Goal: Task Accomplishment & Management: Manage account settings

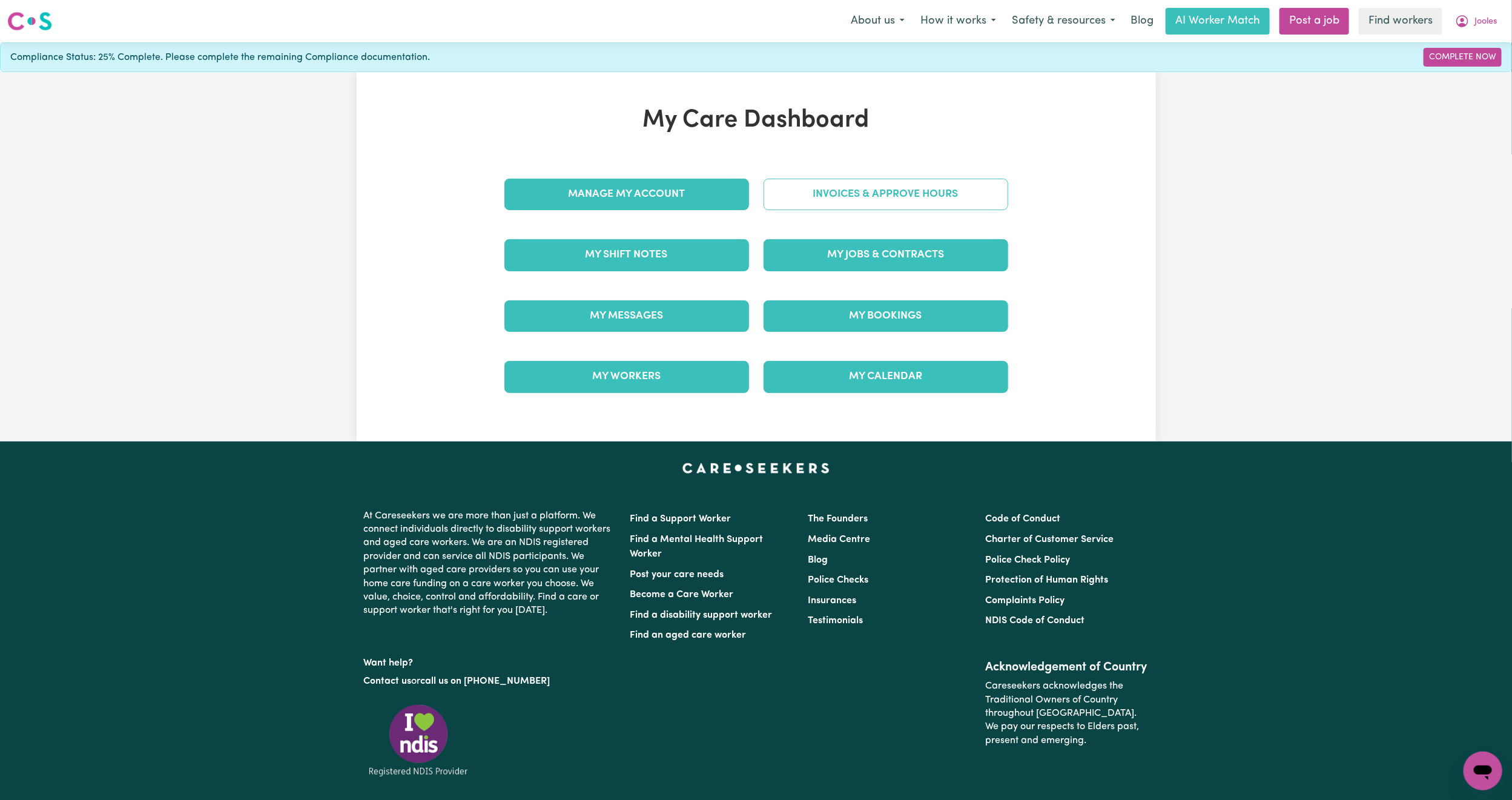
click at [895, 185] on link "Invoices & Approve Hours" at bounding box center [885, 194] width 245 height 31
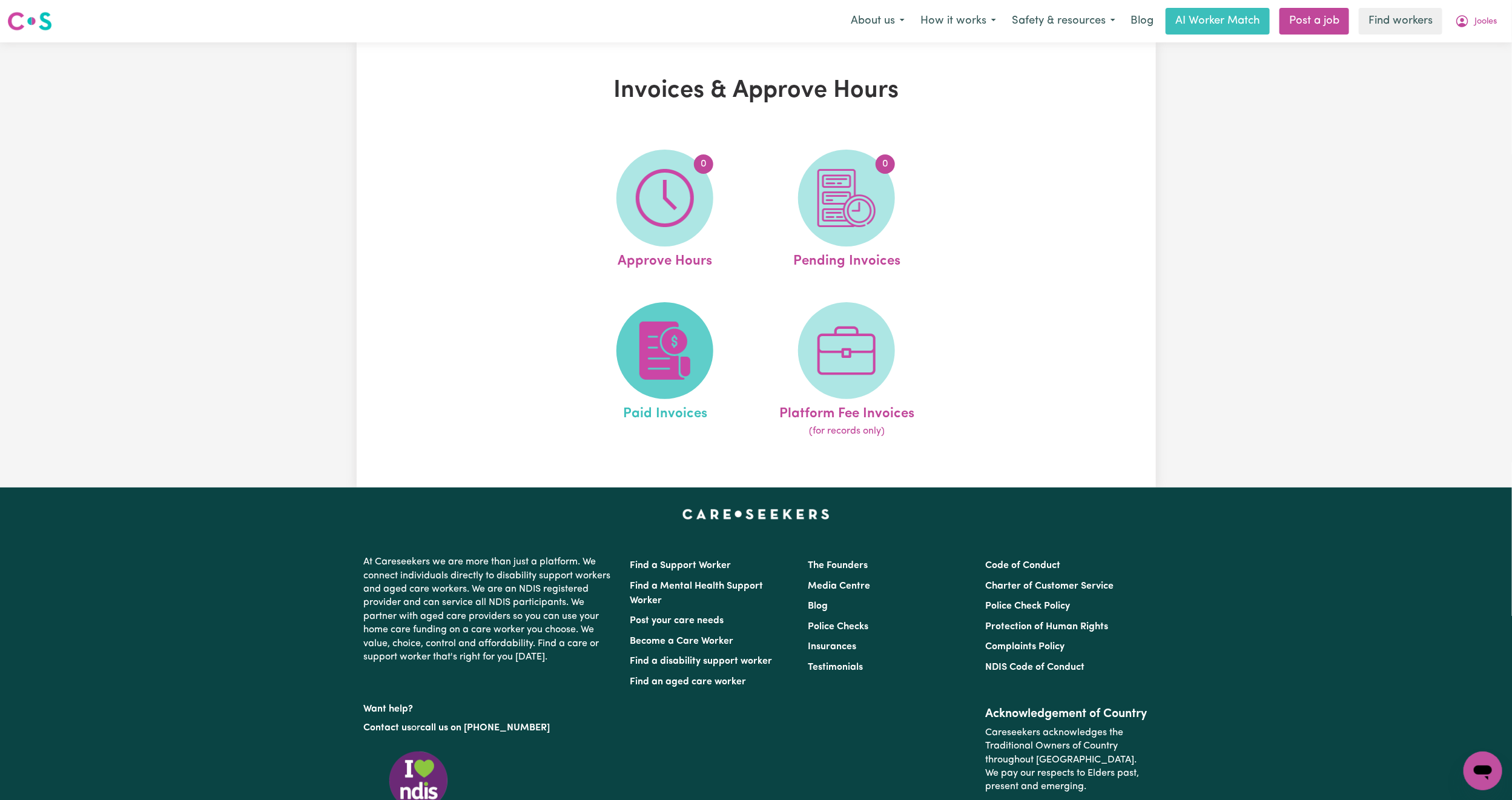
click at [658, 343] on img at bounding box center [664, 350] width 58 height 58
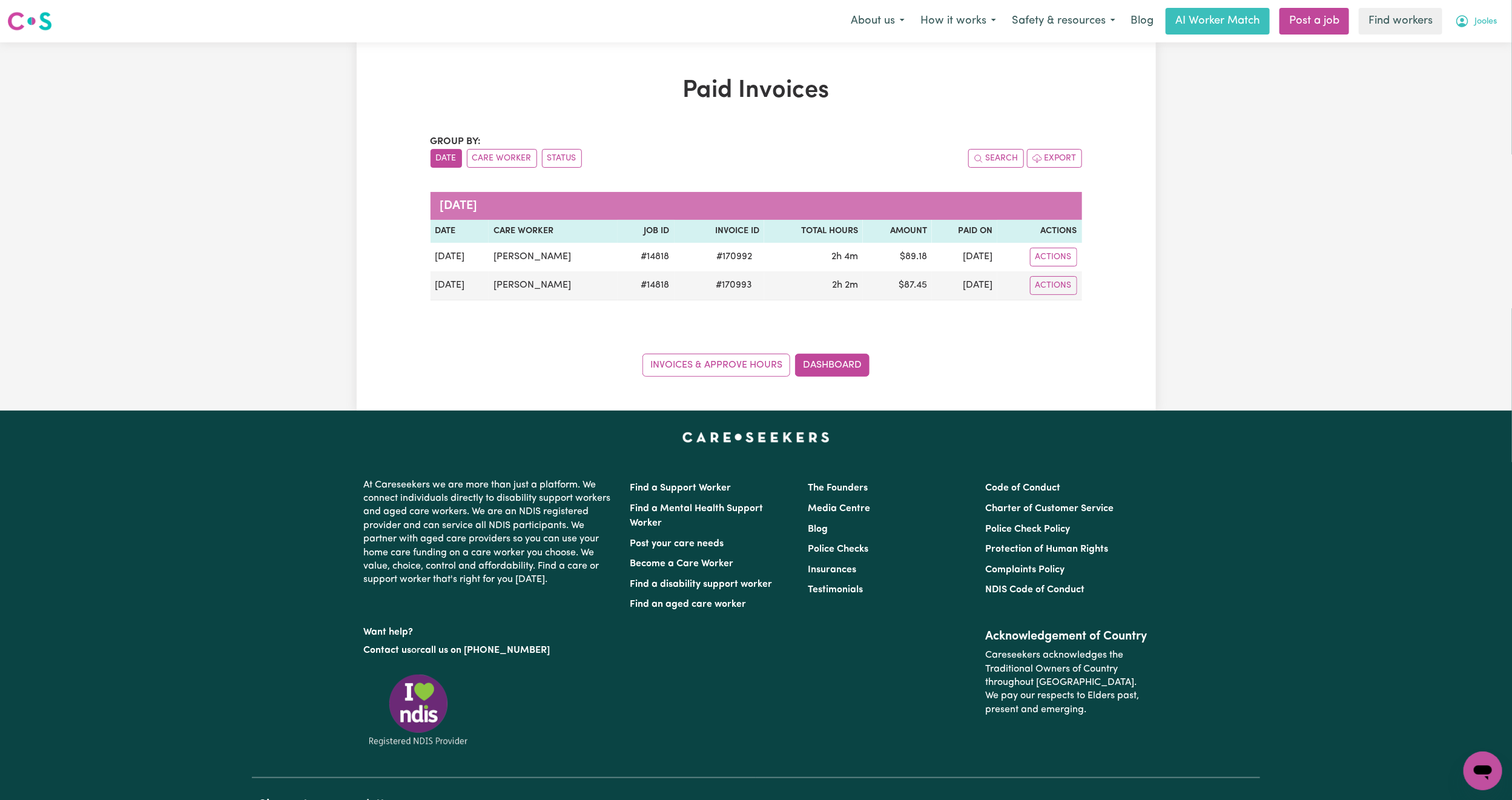
click at [1487, 20] on span "Jooles" at bounding box center [1484, 21] width 22 height 13
click at [1474, 39] on link "My Dashboard" at bounding box center [1455, 47] width 95 height 23
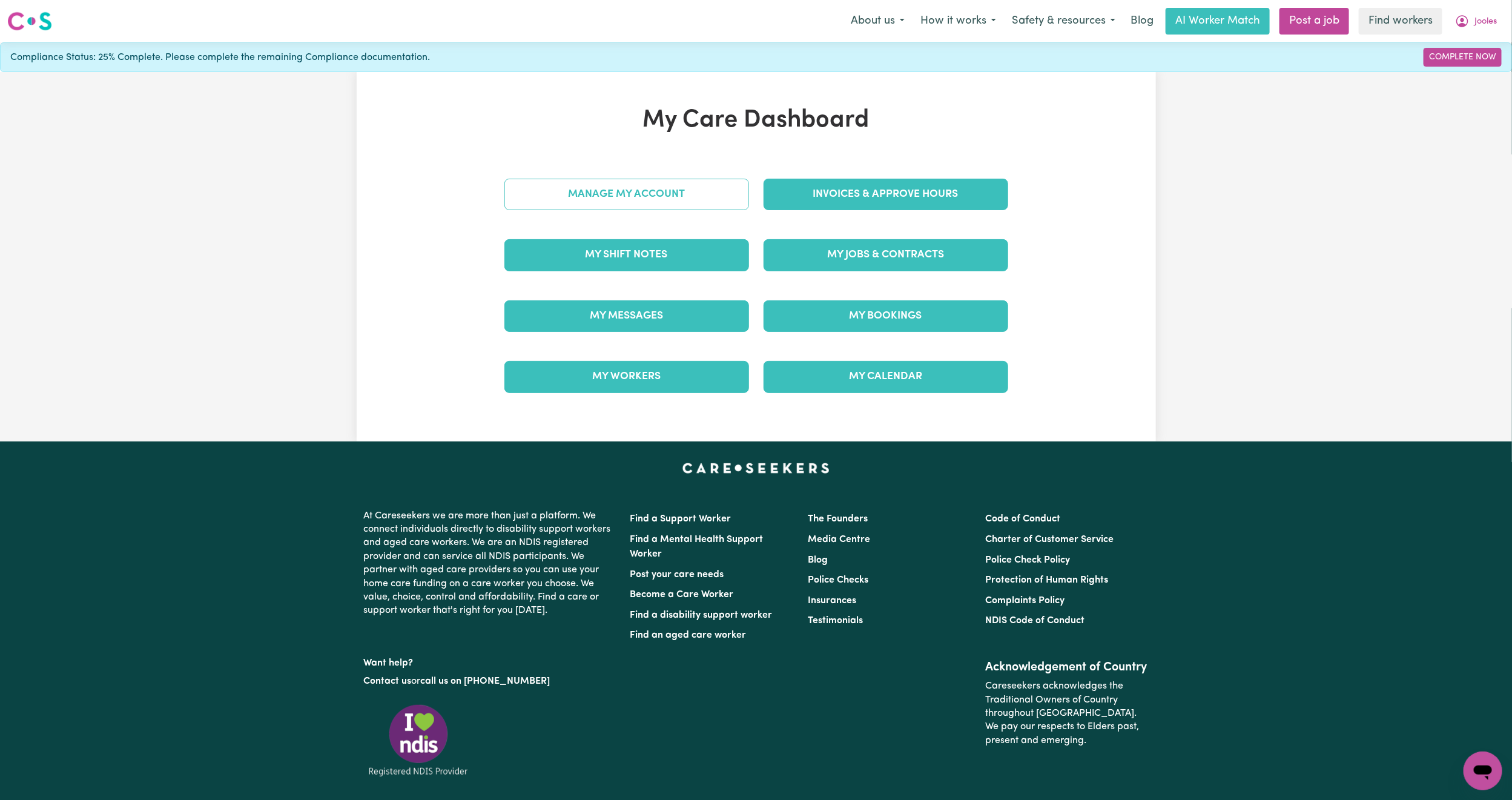
click at [637, 189] on link "Manage My Account" at bounding box center [627, 194] width 245 height 31
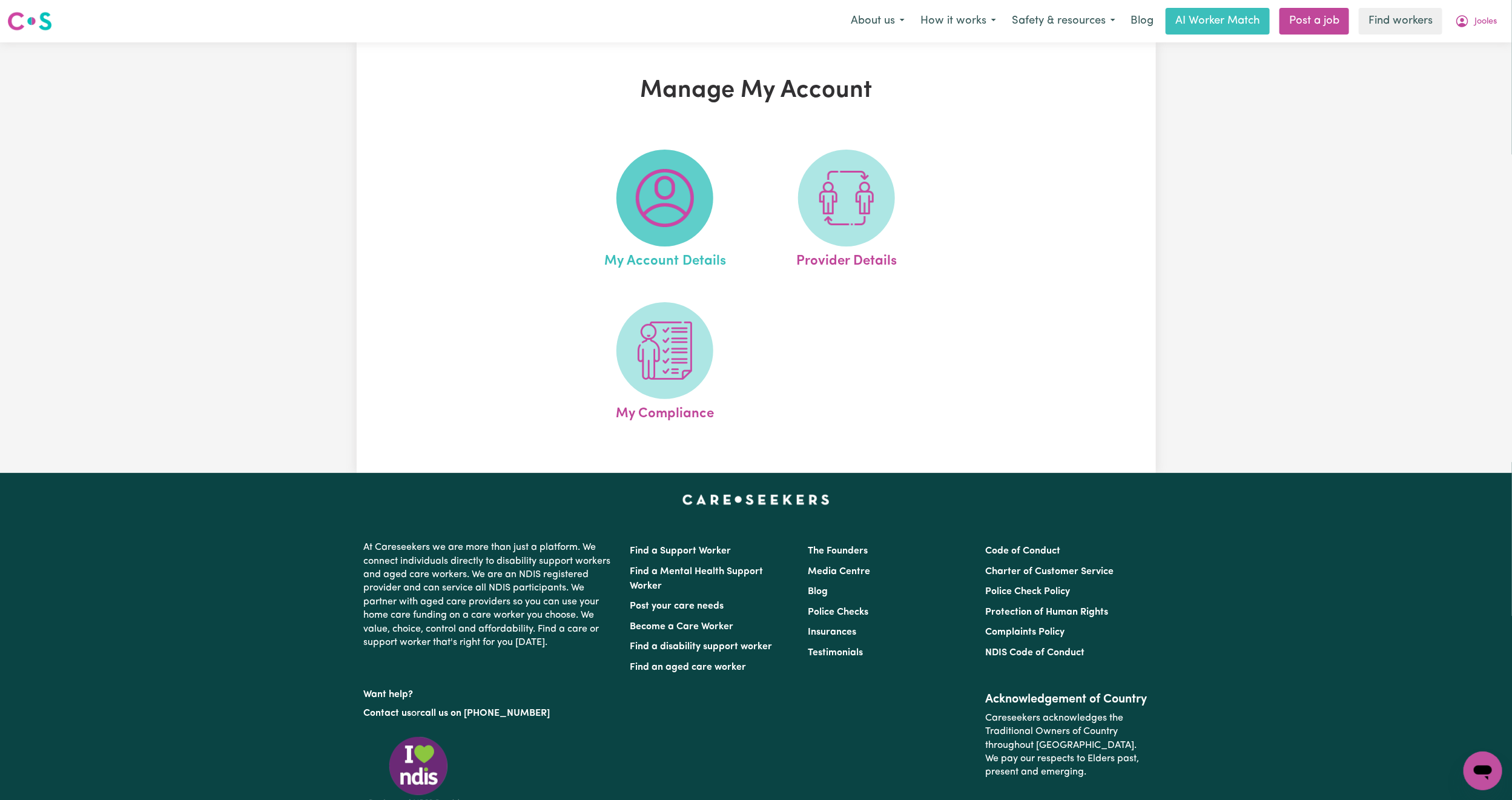
click at [654, 225] on img at bounding box center [664, 198] width 58 height 58
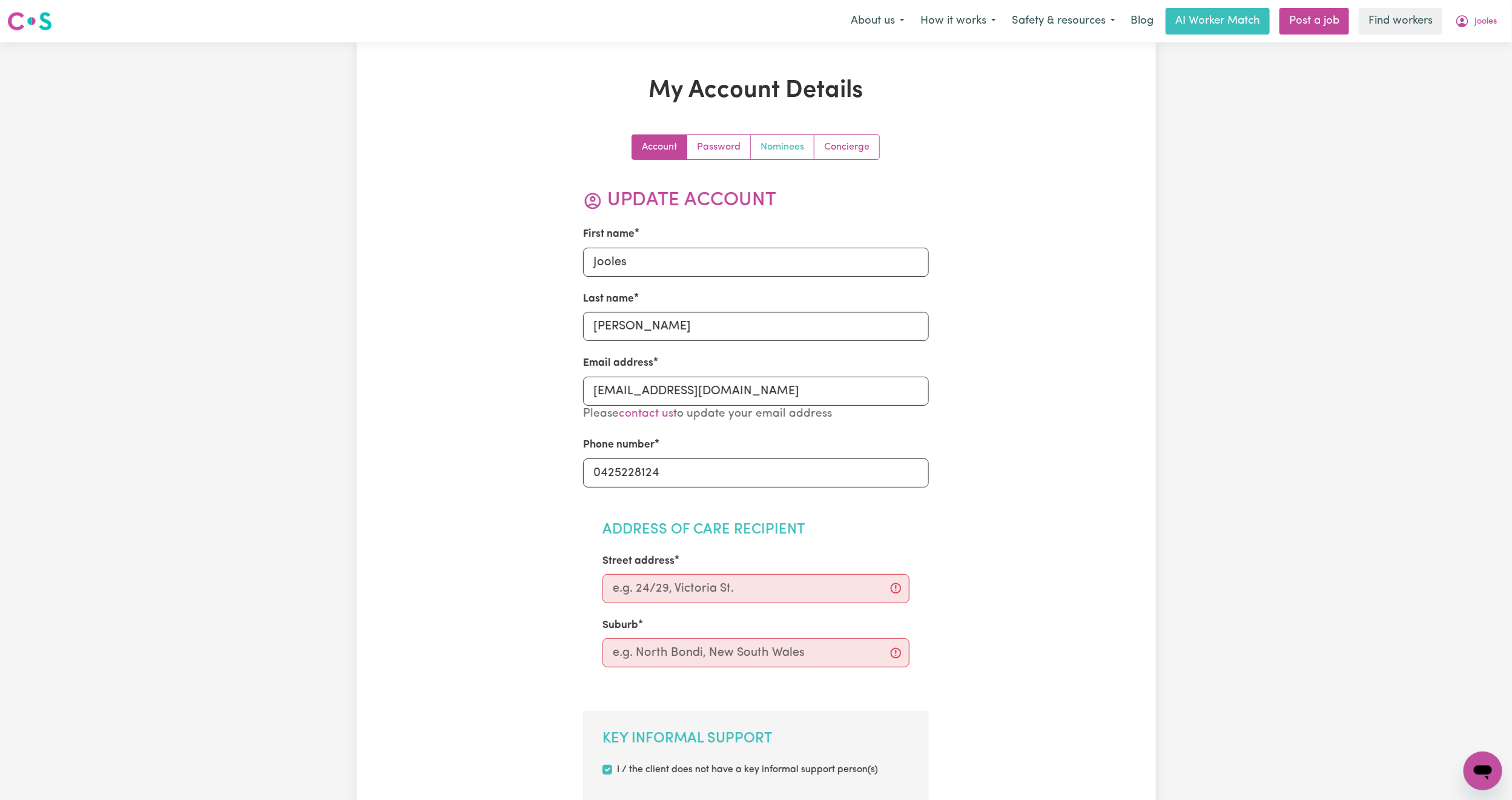
click at [776, 150] on link "Nominees" at bounding box center [782, 147] width 63 height 24
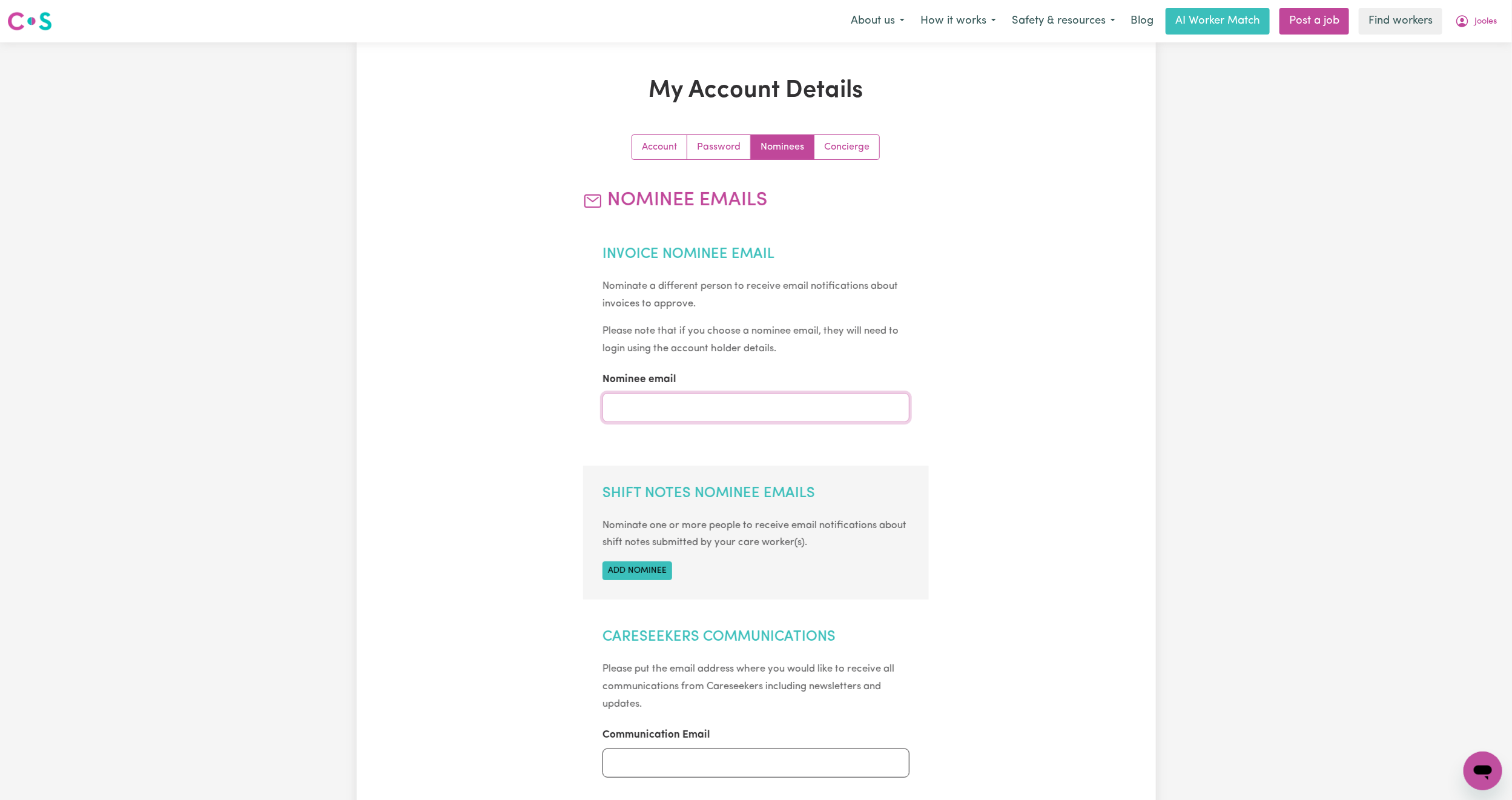
click at [706, 408] on input "Nominee email" at bounding box center [756, 407] width 307 height 29
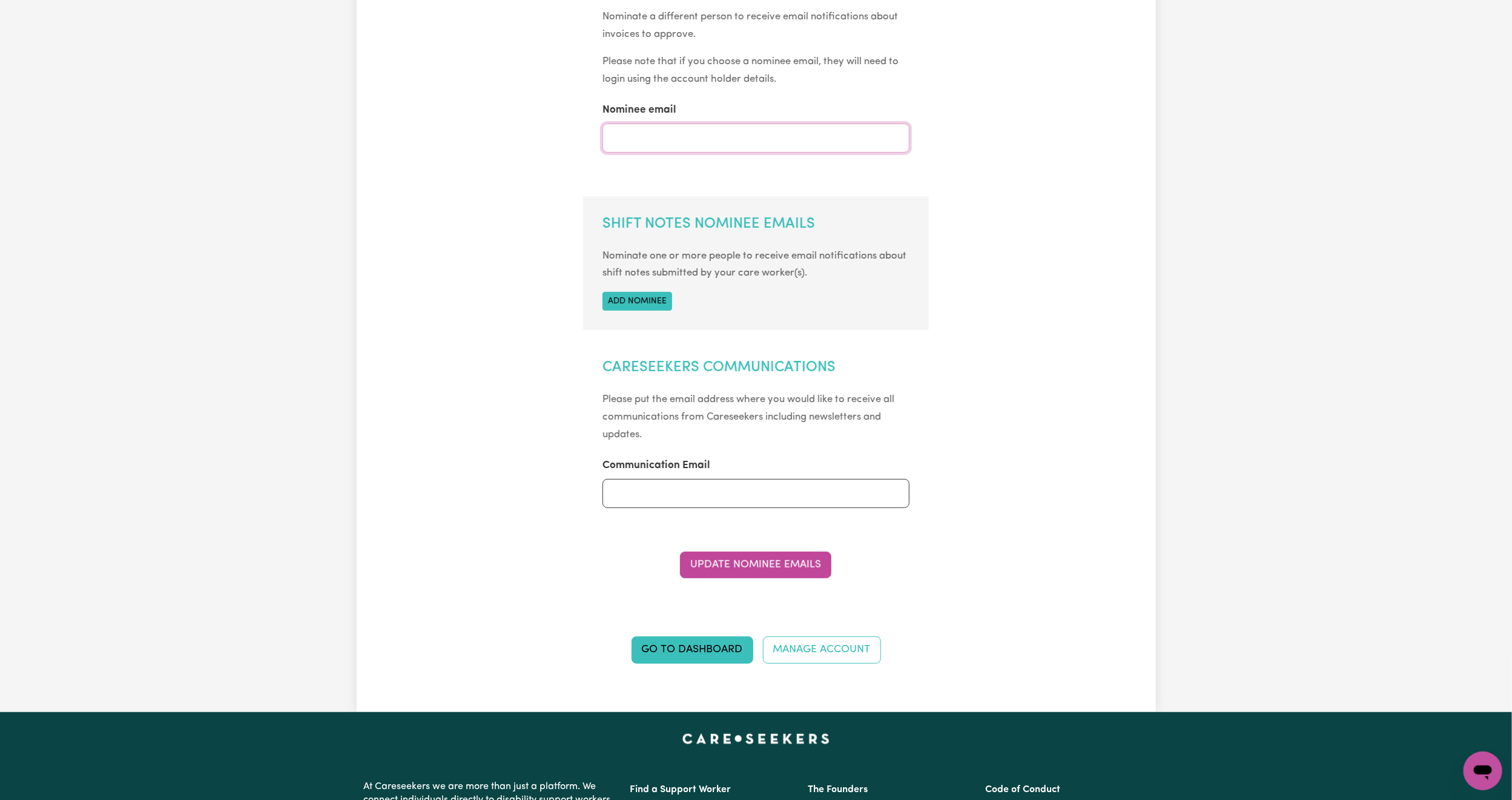
scroll to position [454, 0]
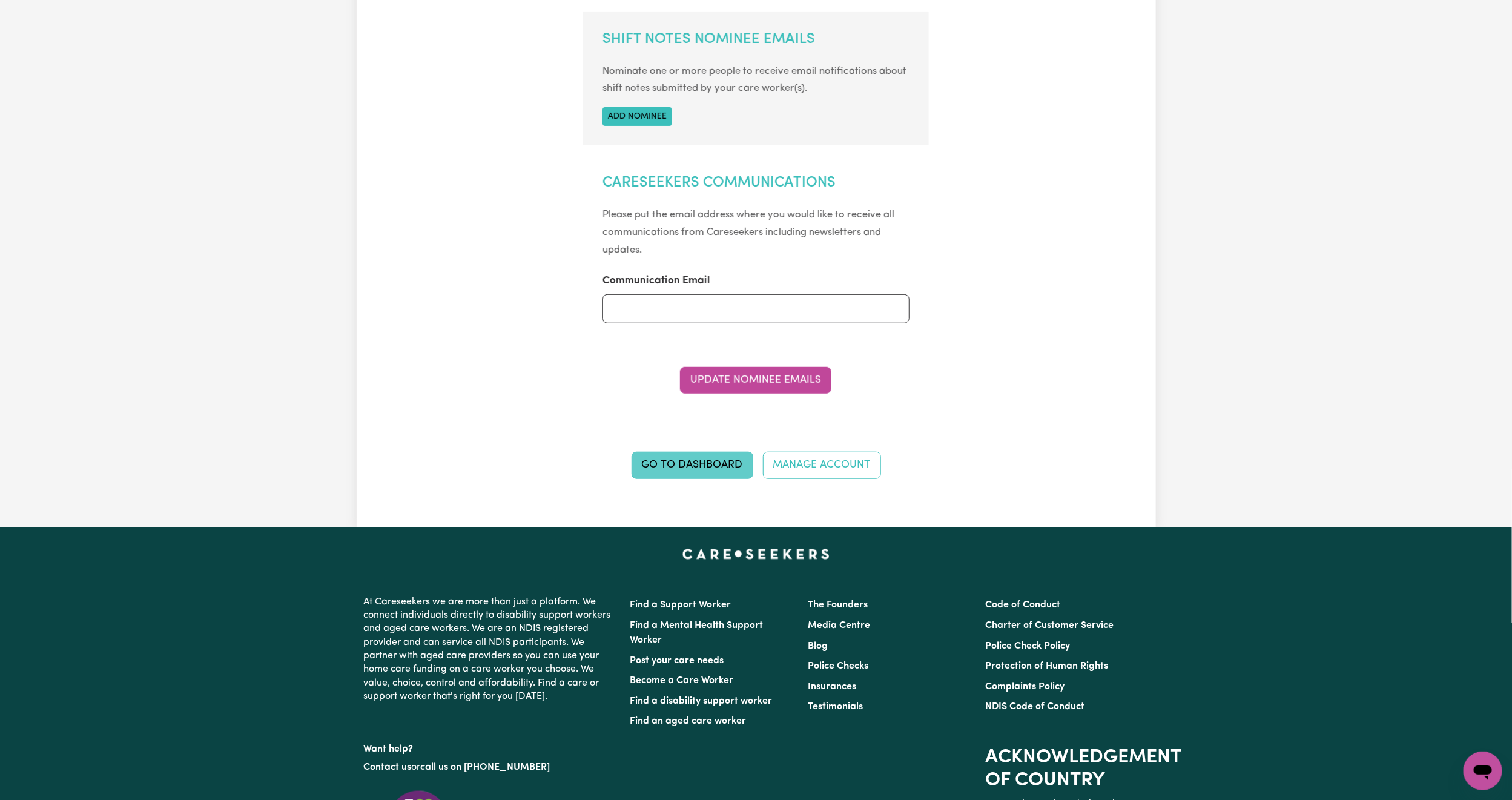
click at [715, 456] on link "Go to Dashboard" at bounding box center [692, 465] width 122 height 27
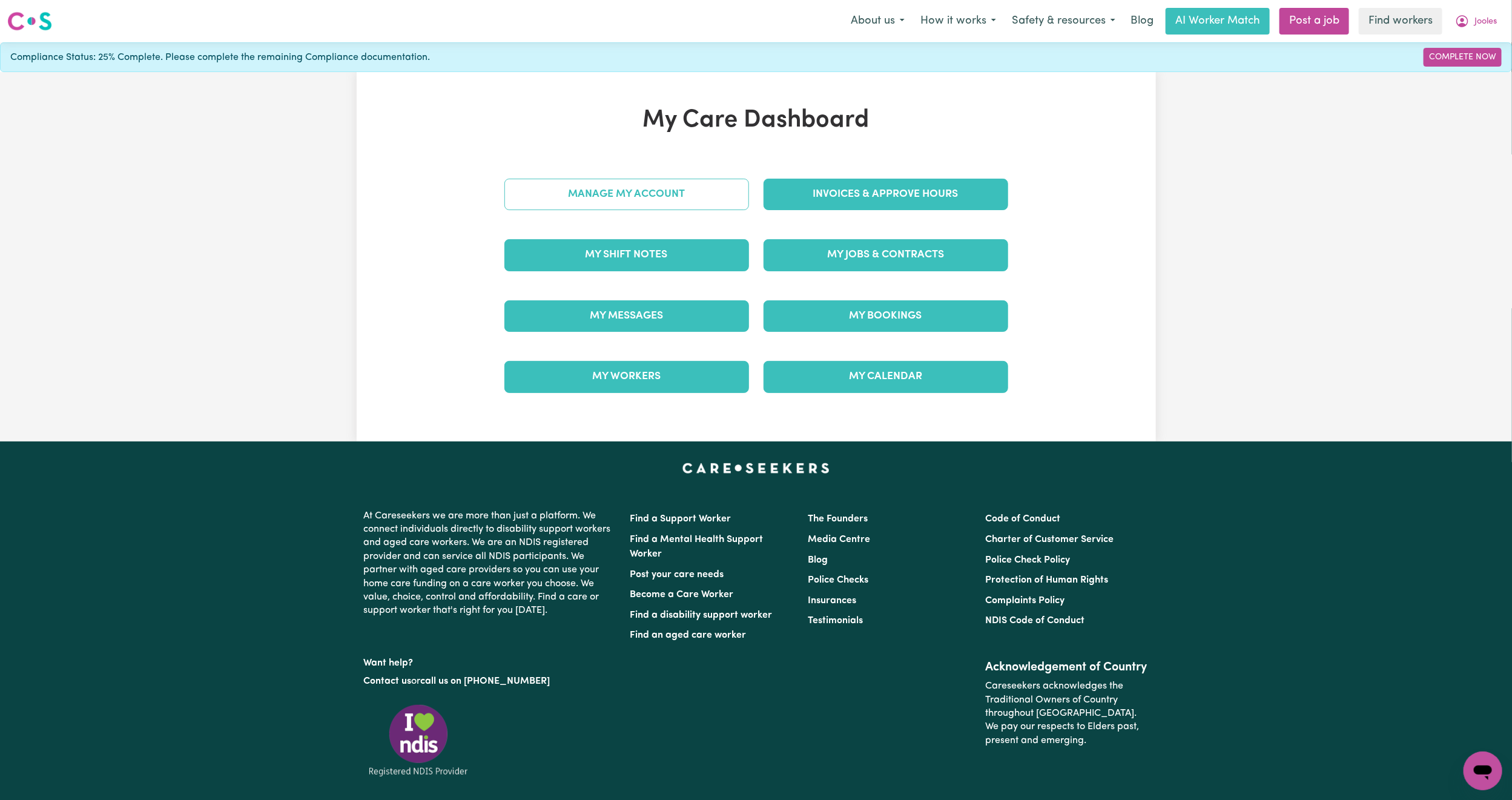
click at [659, 189] on link "Manage My Account" at bounding box center [627, 194] width 245 height 31
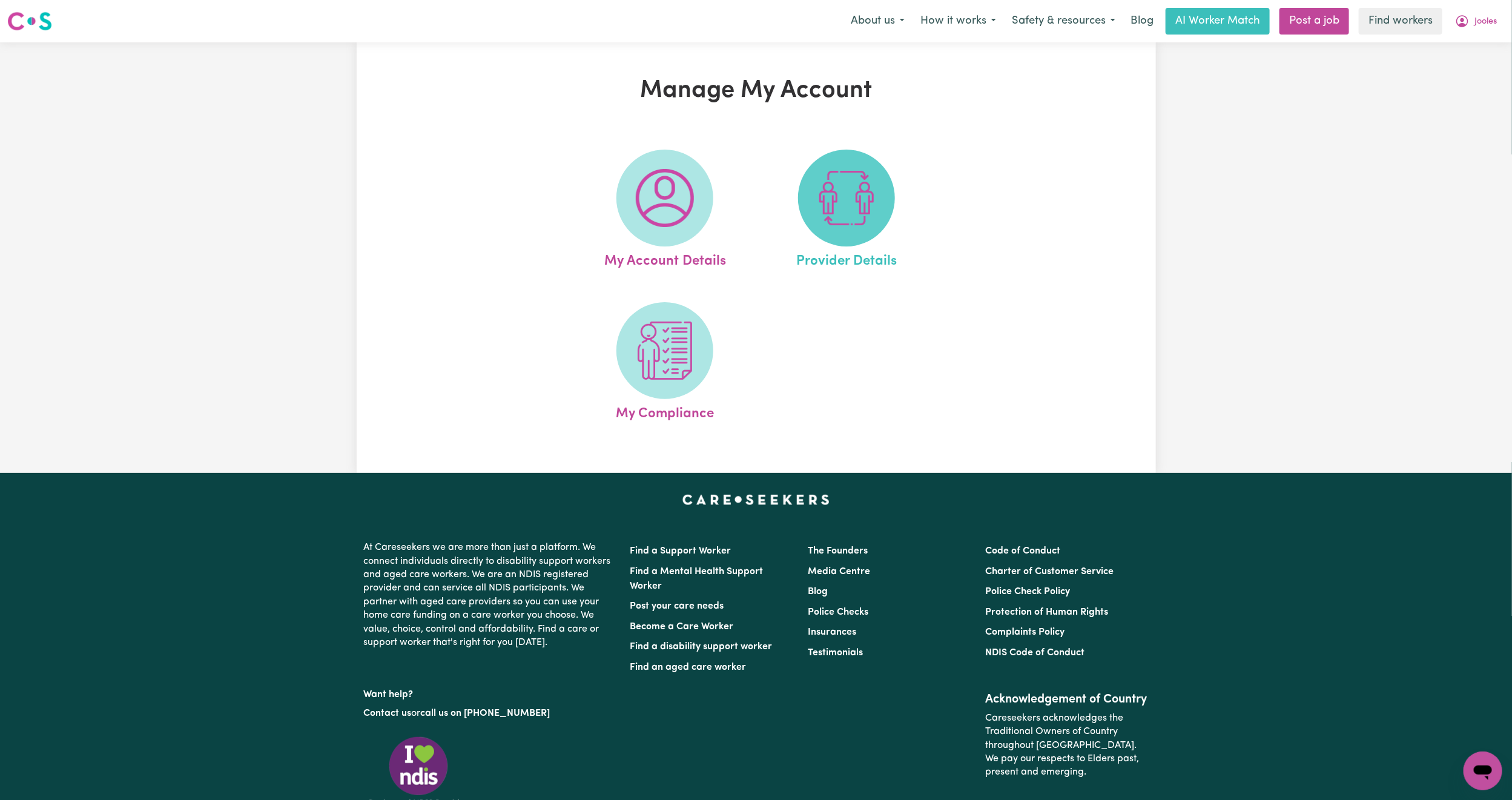
click at [823, 191] on img at bounding box center [845, 198] width 58 height 58
select select "PRIVATELY"
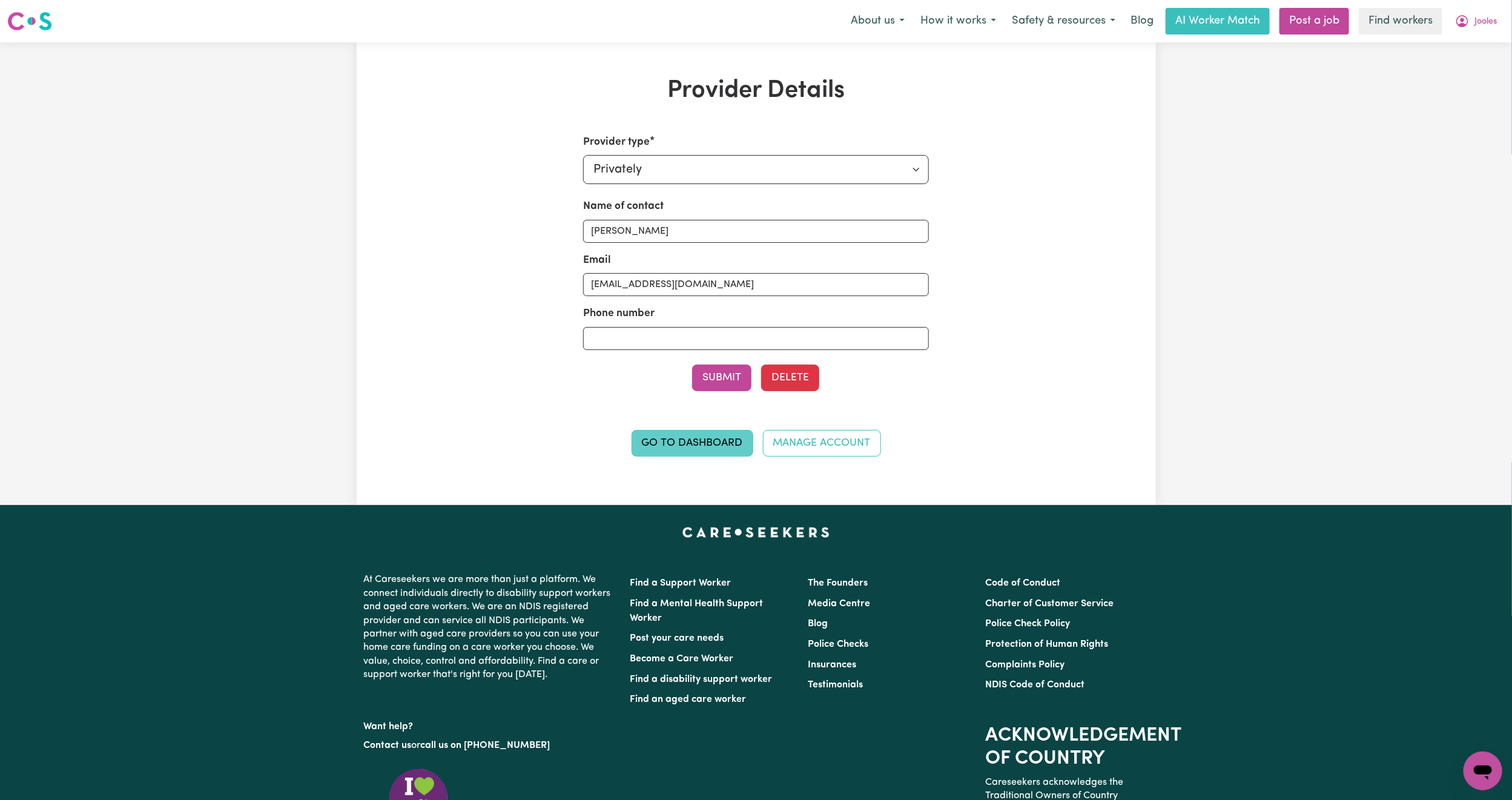
click at [696, 449] on link "Go to Dashboard" at bounding box center [692, 443] width 122 height 27
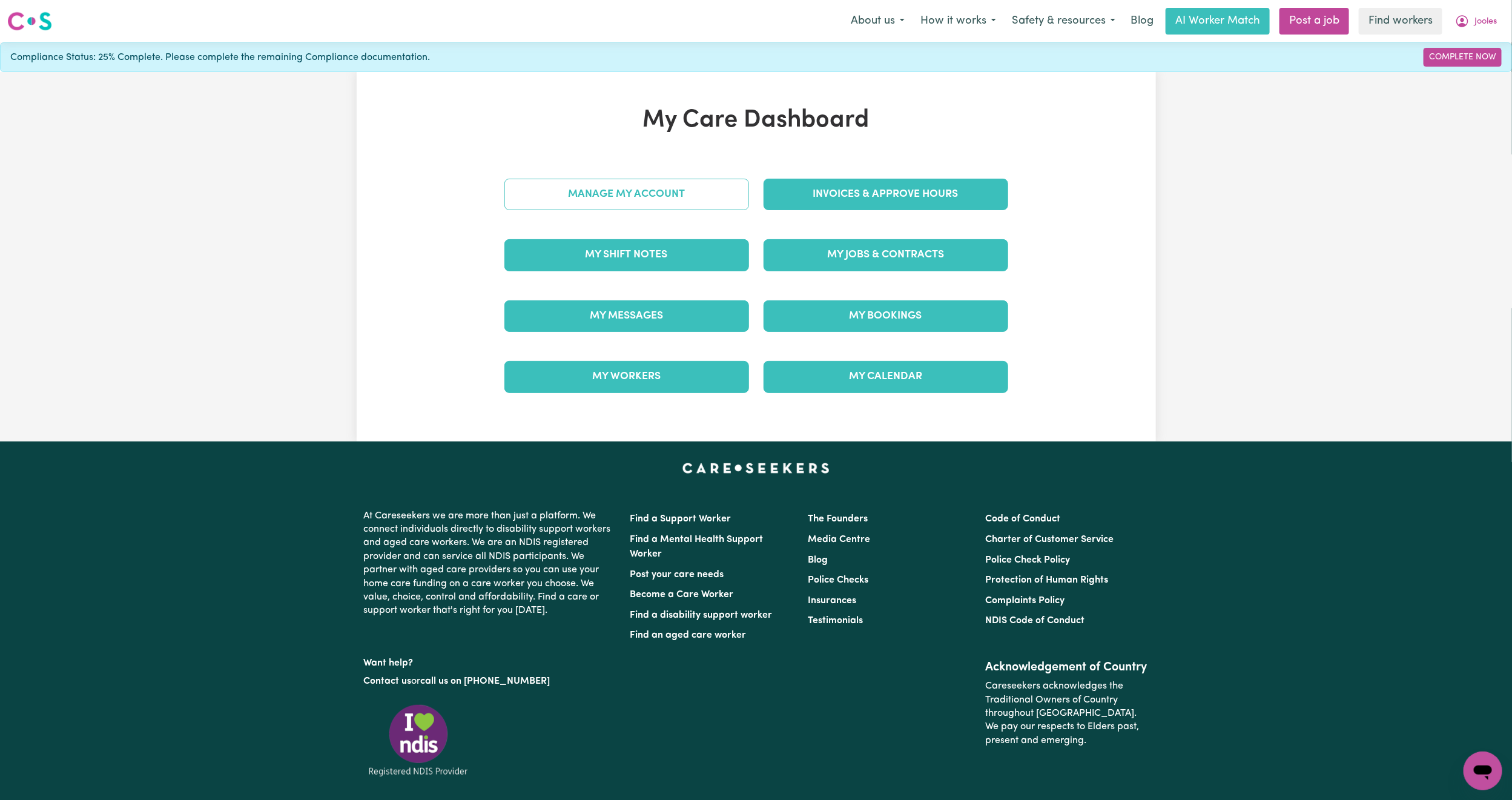
click at [654, 193] on link "Manage My Account" at bounding box center [627, 194] width 245 height 31
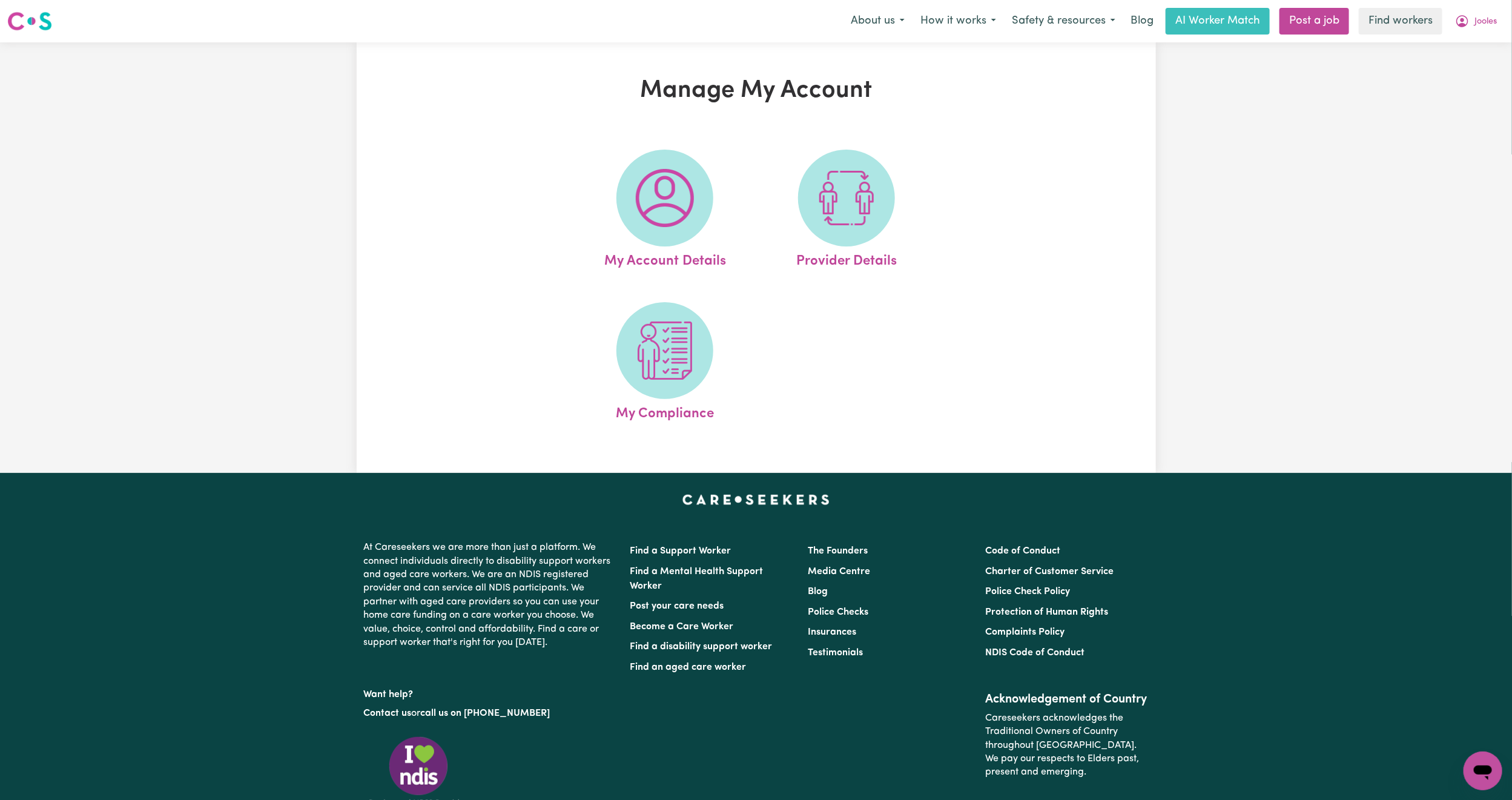
click at [654, 193] on img at bounding box center [664, 198] width 58 height 58
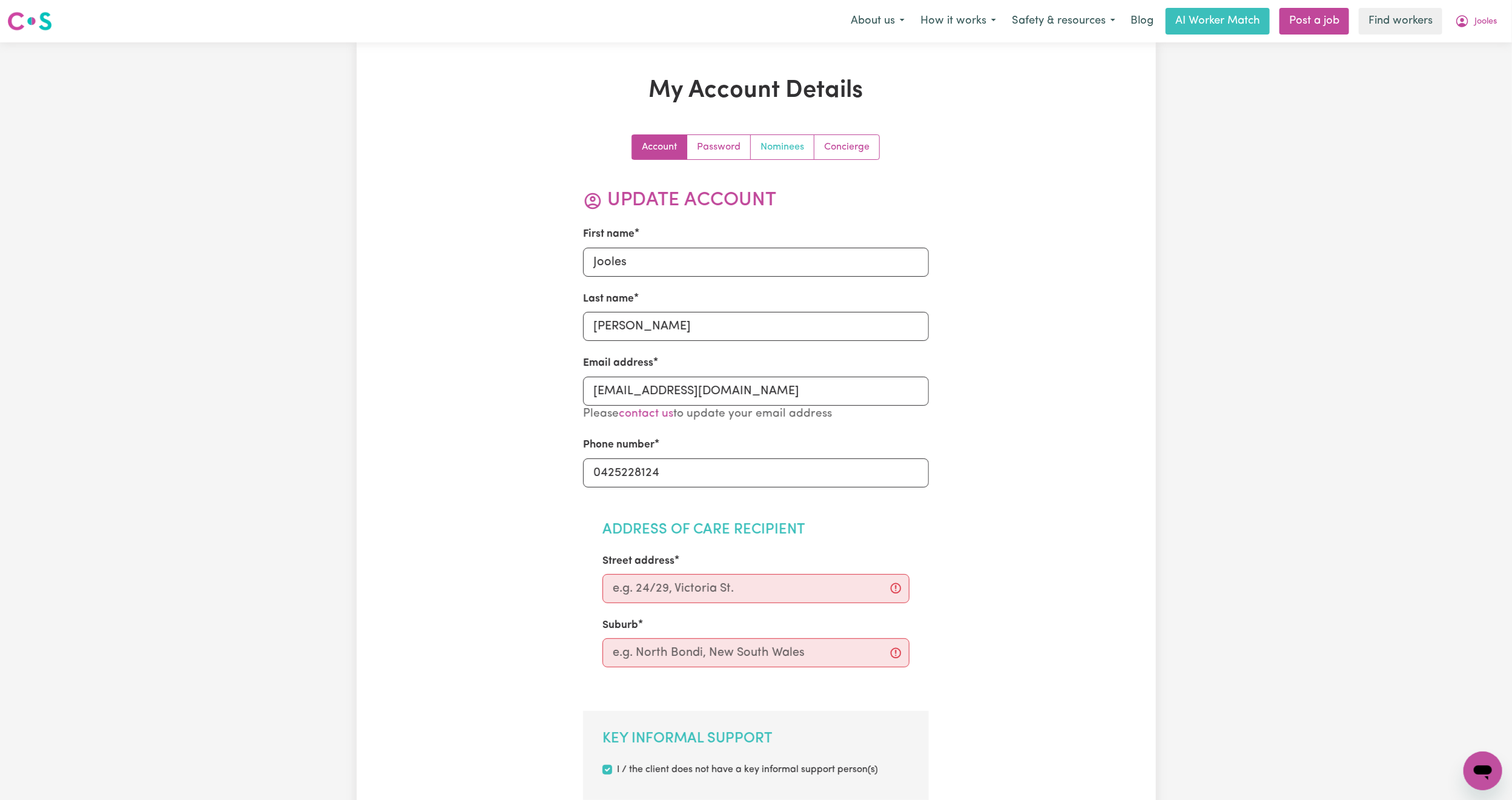
click at [799, 142] on link "Nominees" at bounding box center [782, 147] width 63 height 24
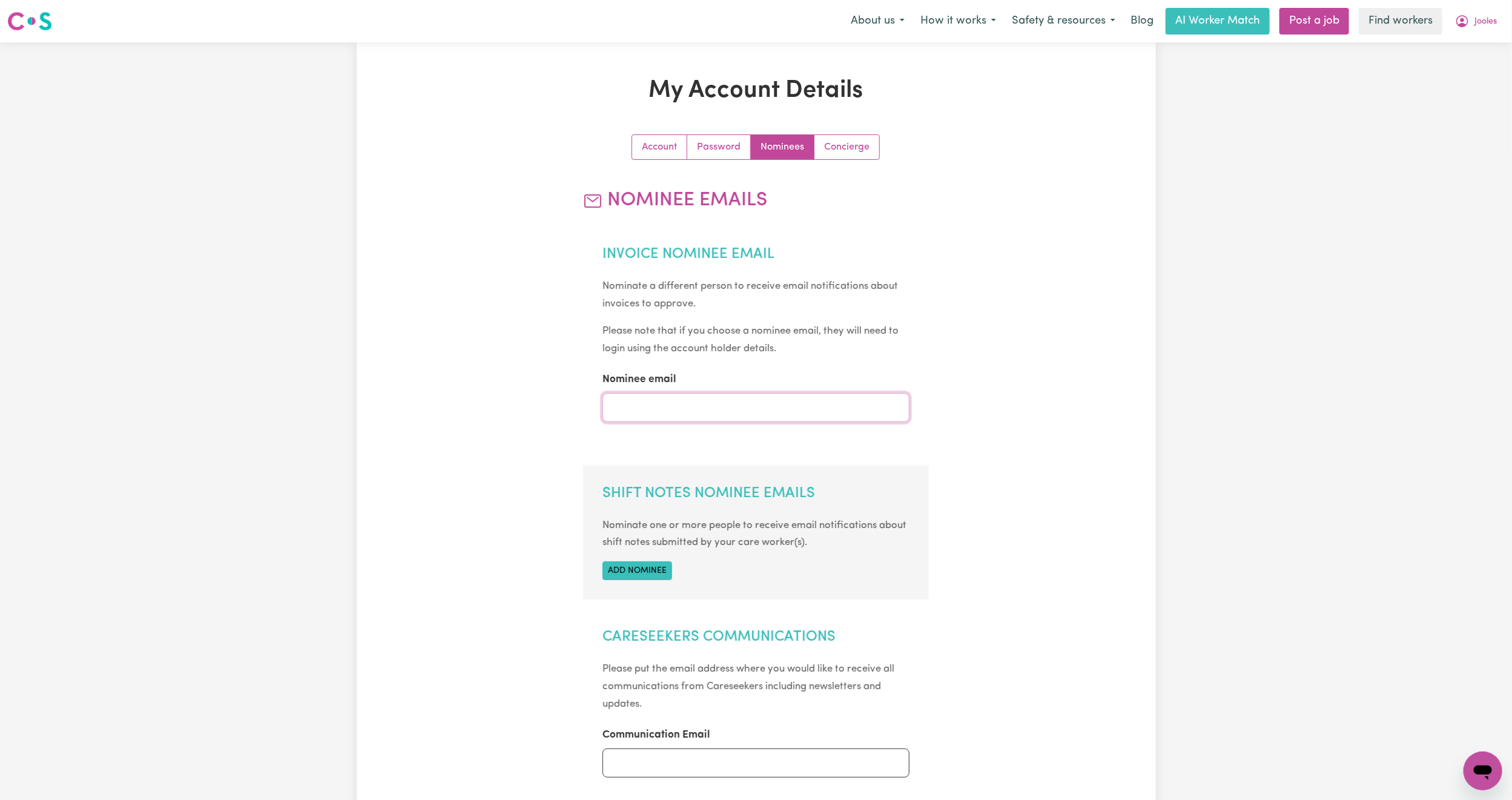
click at [703, 416] on input "Nominee email" at bounding box center [756, 407] width 307 height 29
type input "ju"
drag, startPoint x: 656, startPoint y: 412, endPoint x: 602, endPoint y: 400, distance: 55.3
click at [602, 400] on section "Invoice Nominee Email Nominate a different person to receive email notification…" at bounding box center [756, 340] width 345 height 229
paste input "[EMAIL_ADDRESS][DOMAIN_NAME]"
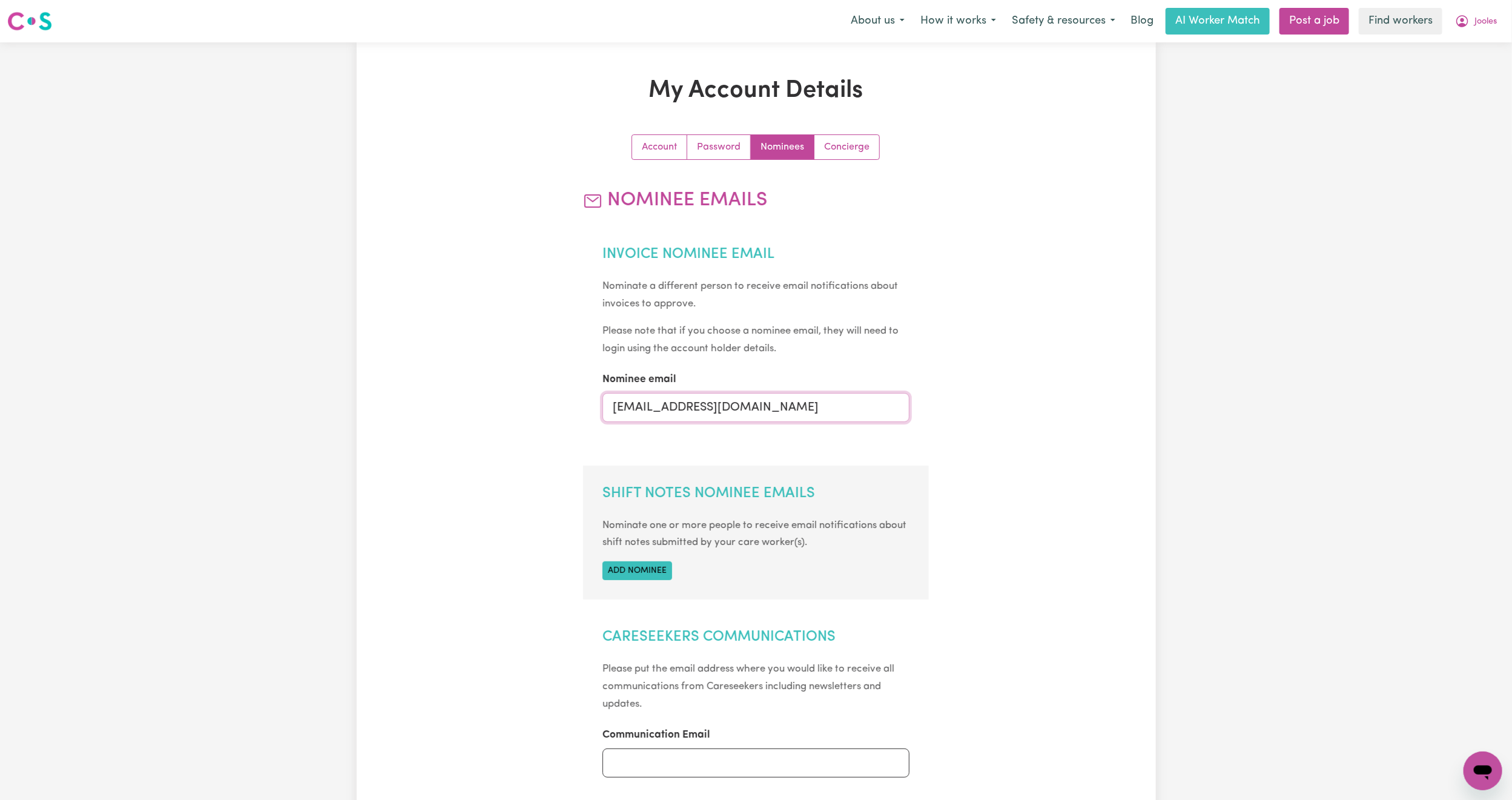
type input "[EMAIL_ADDRESS][DOMAIN_NAME]"
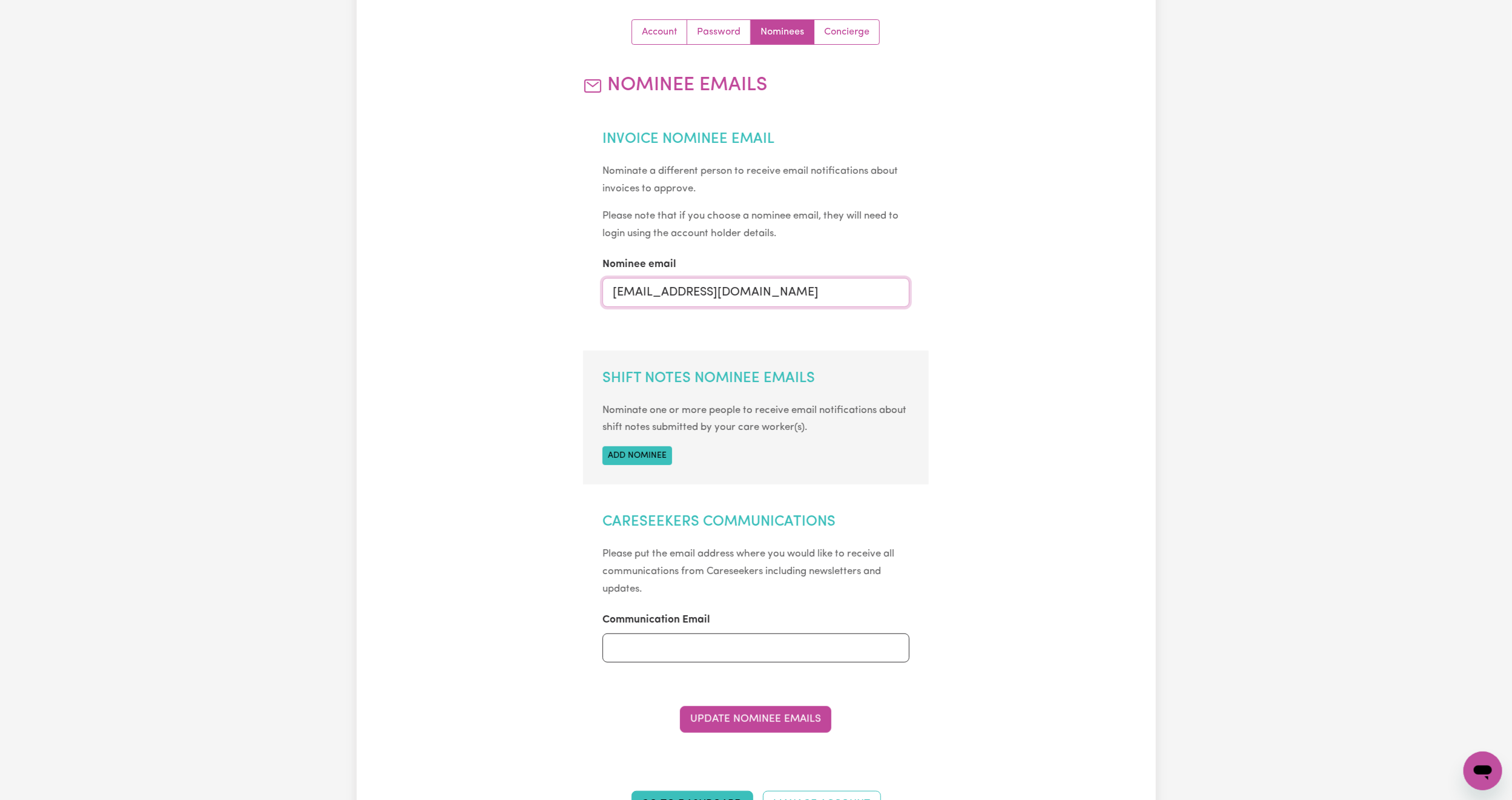
scroll to position [363, 0]
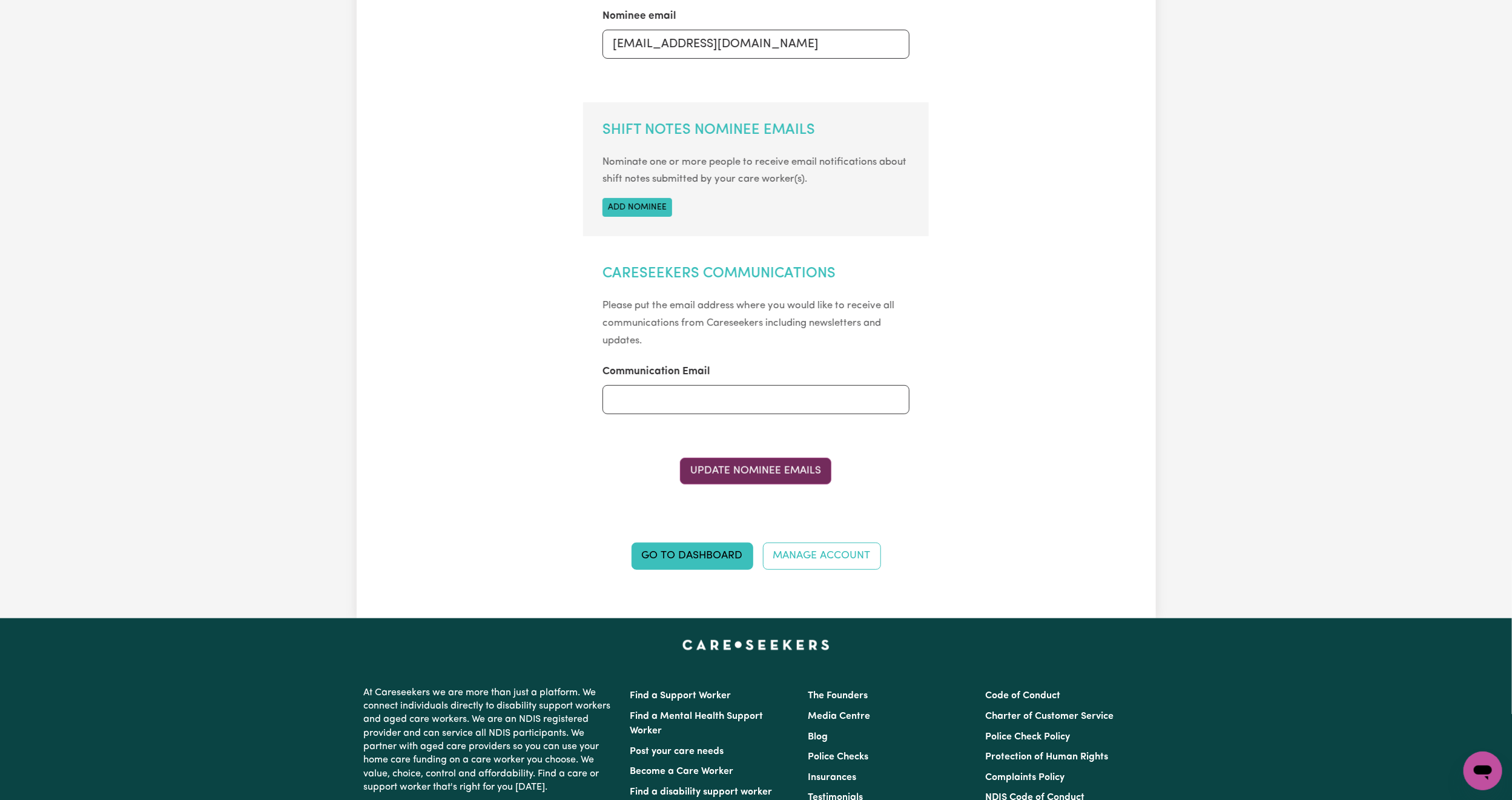
click at [772, 474] on button "Update Nominee Emails" at bounding box center [756, 471] width 151 height 27
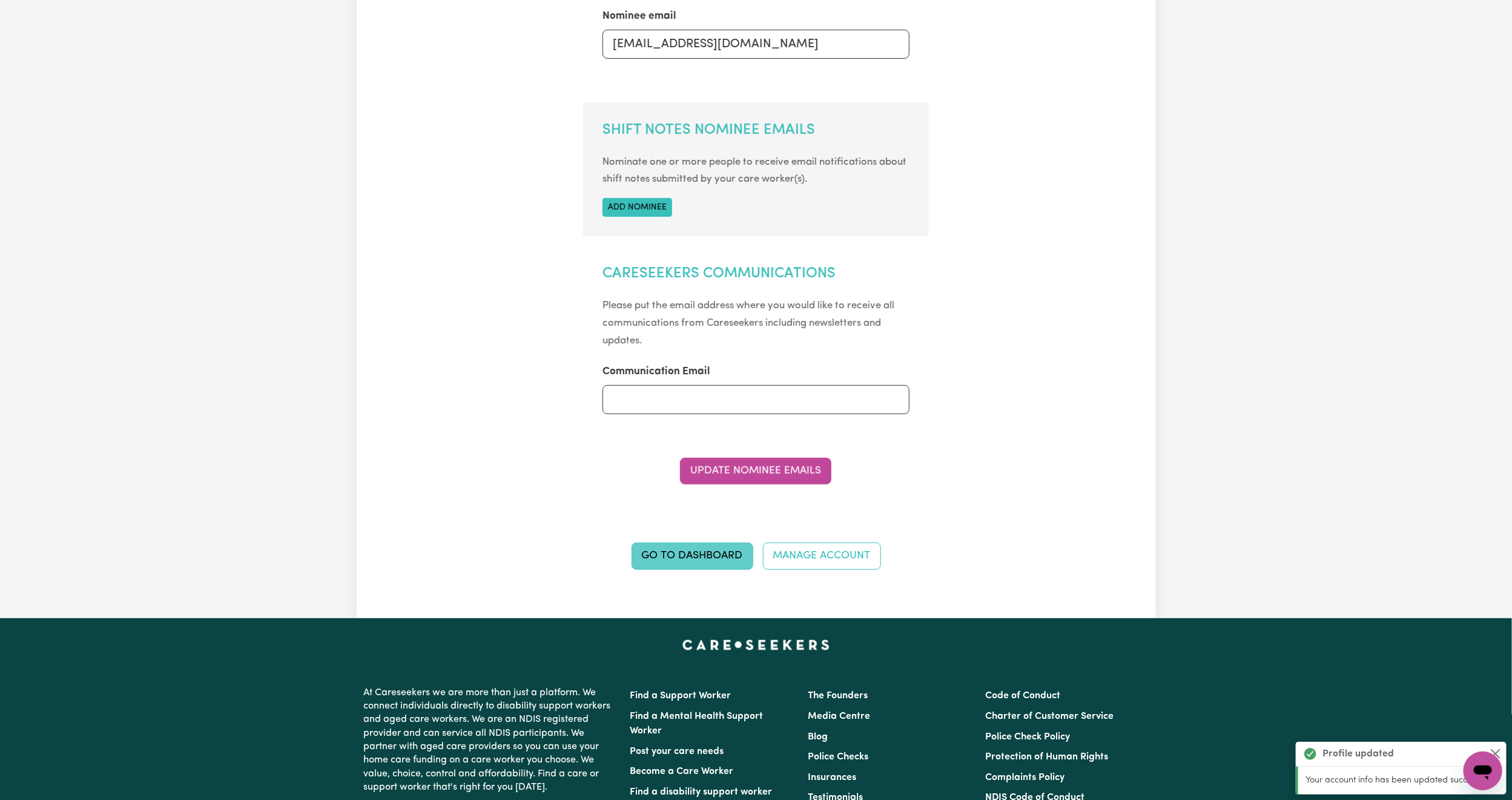
click at [724, 565] on link "Go to Dashboard" at bounding box center [692, 556] width 122 height 27
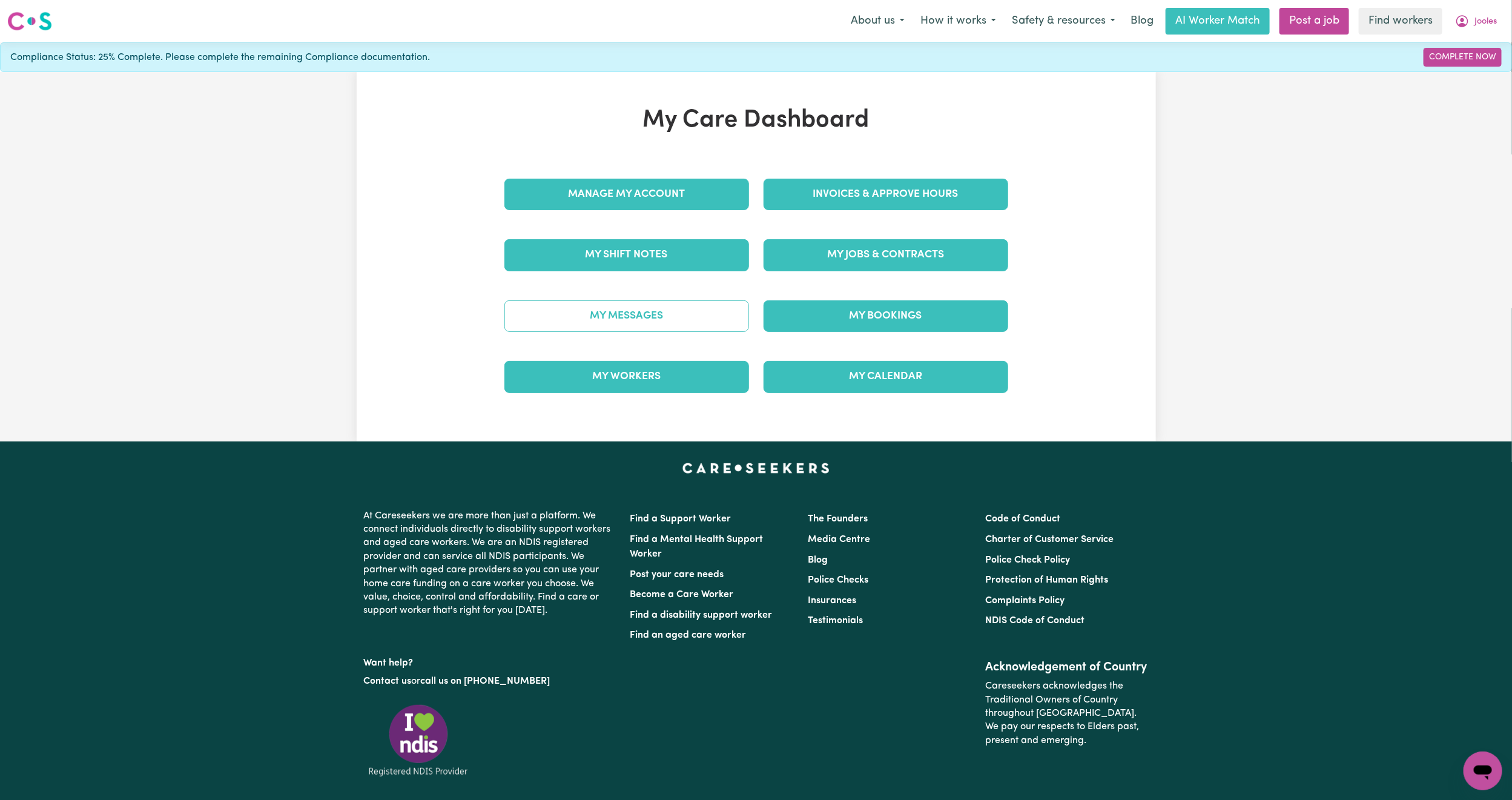
click at [666, 327] on link "My Messages" at bounding box center [627, 315] width 245 height 31
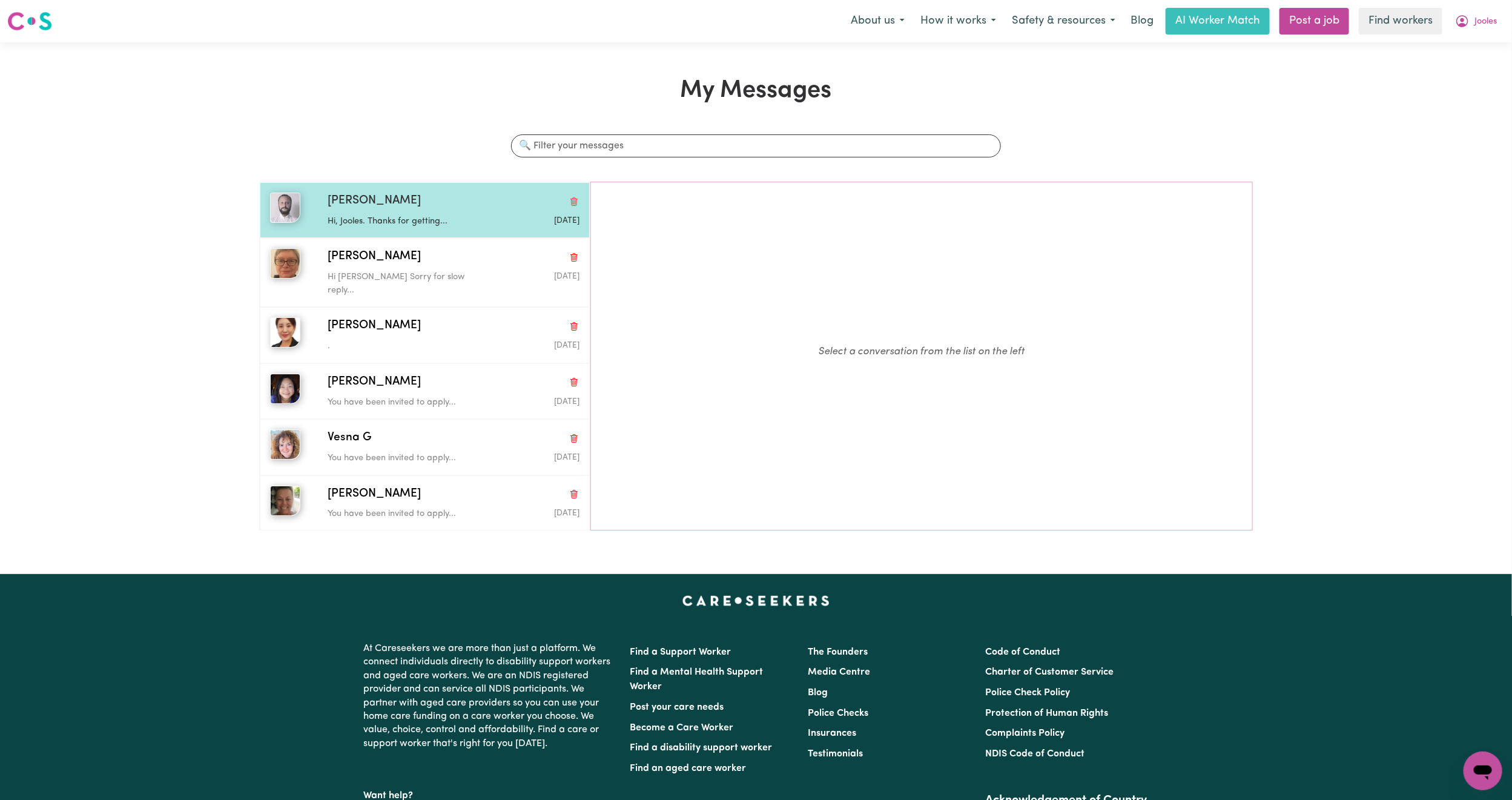
click at [361, 222] on p "Hi, Jooles. Thanks for getting..." at bounding box center [411, 221] width 167 height 13
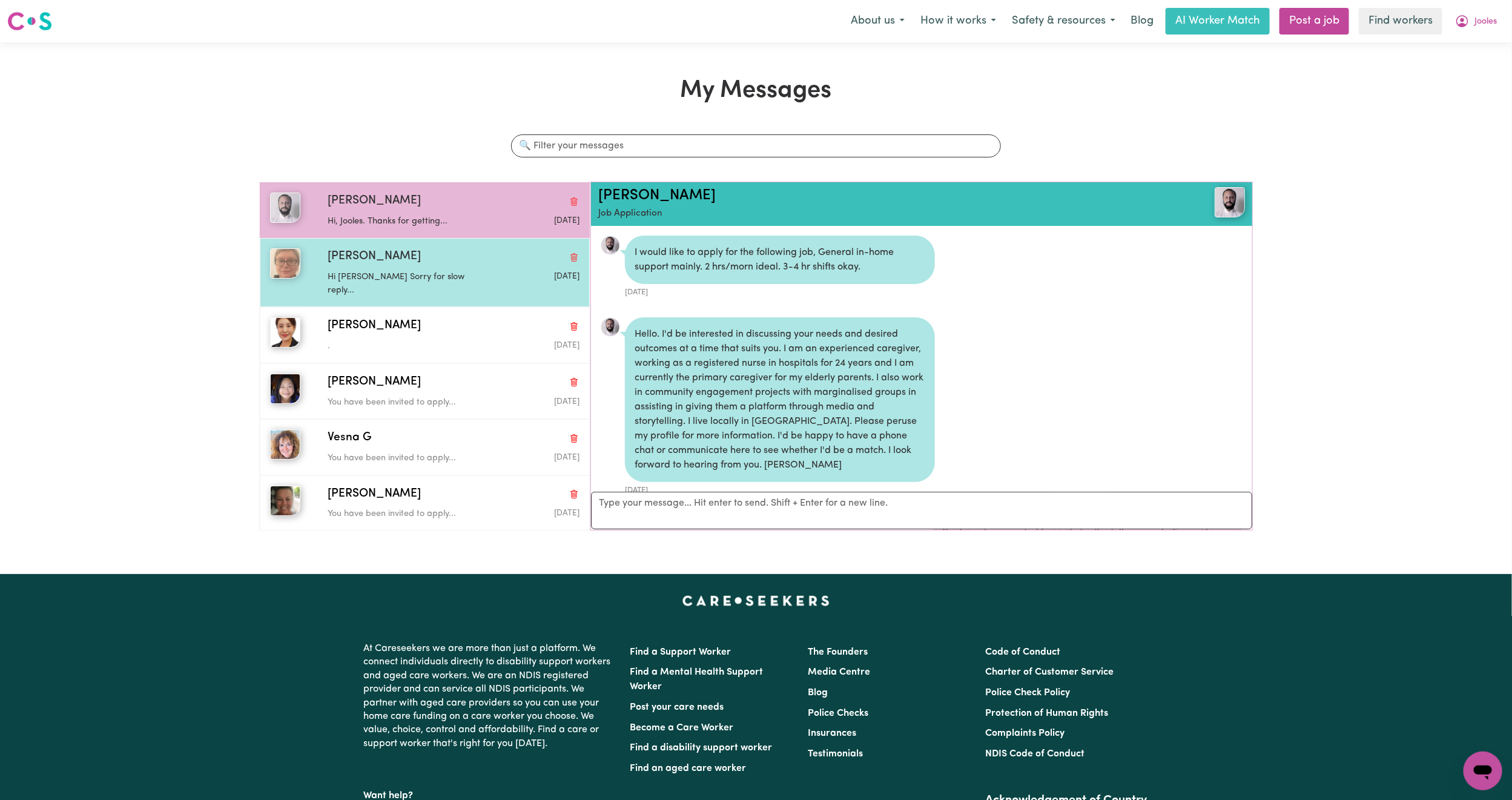
scroll to position [587, 0]
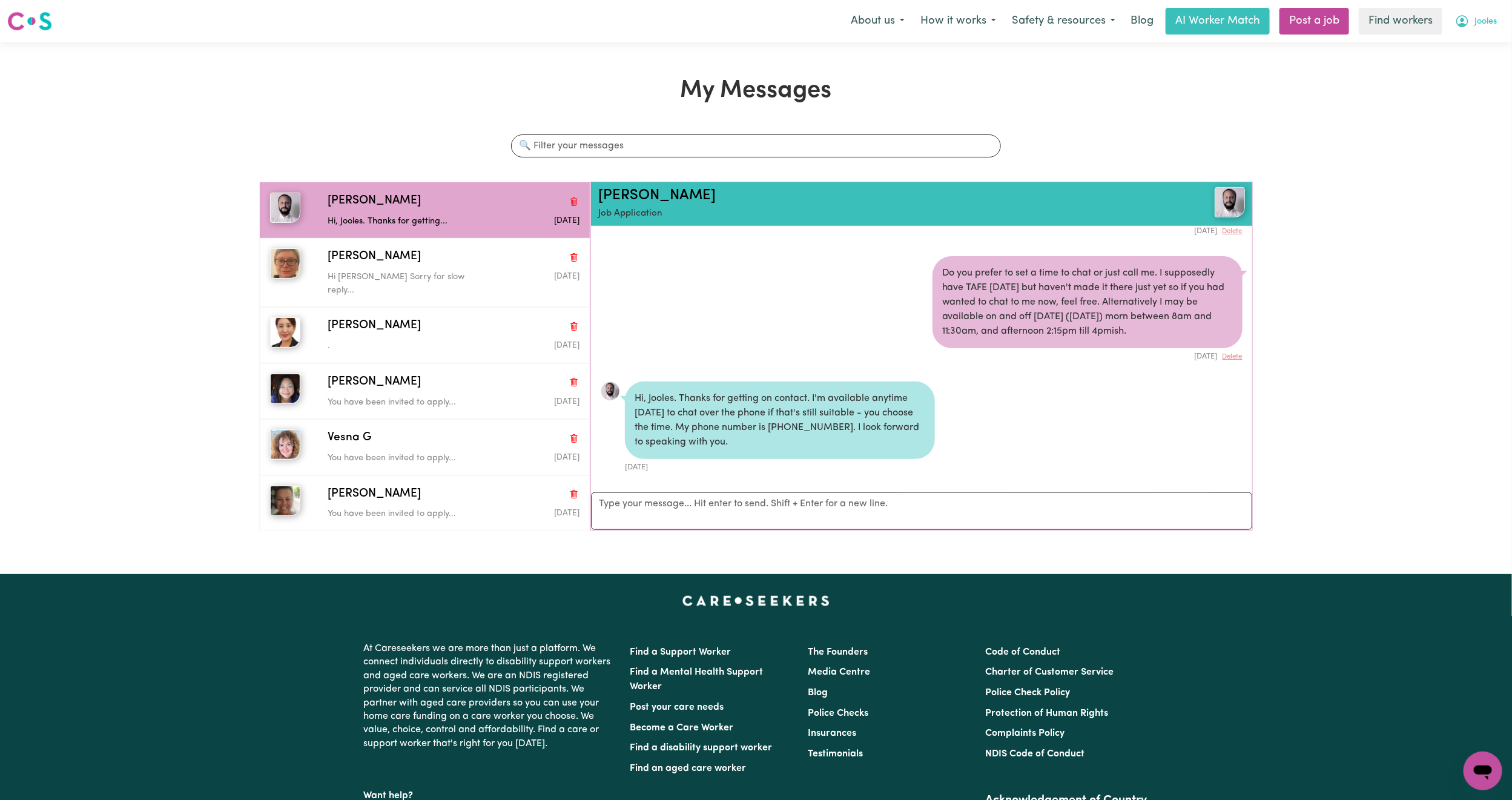
click at [1476, 12] on button "Jooles" at bounding box center [1476, 21] width 58 height 26
click at [1441, 39] on link "My Dashboard" at bounding box center [1455, 47] width 95 height 23
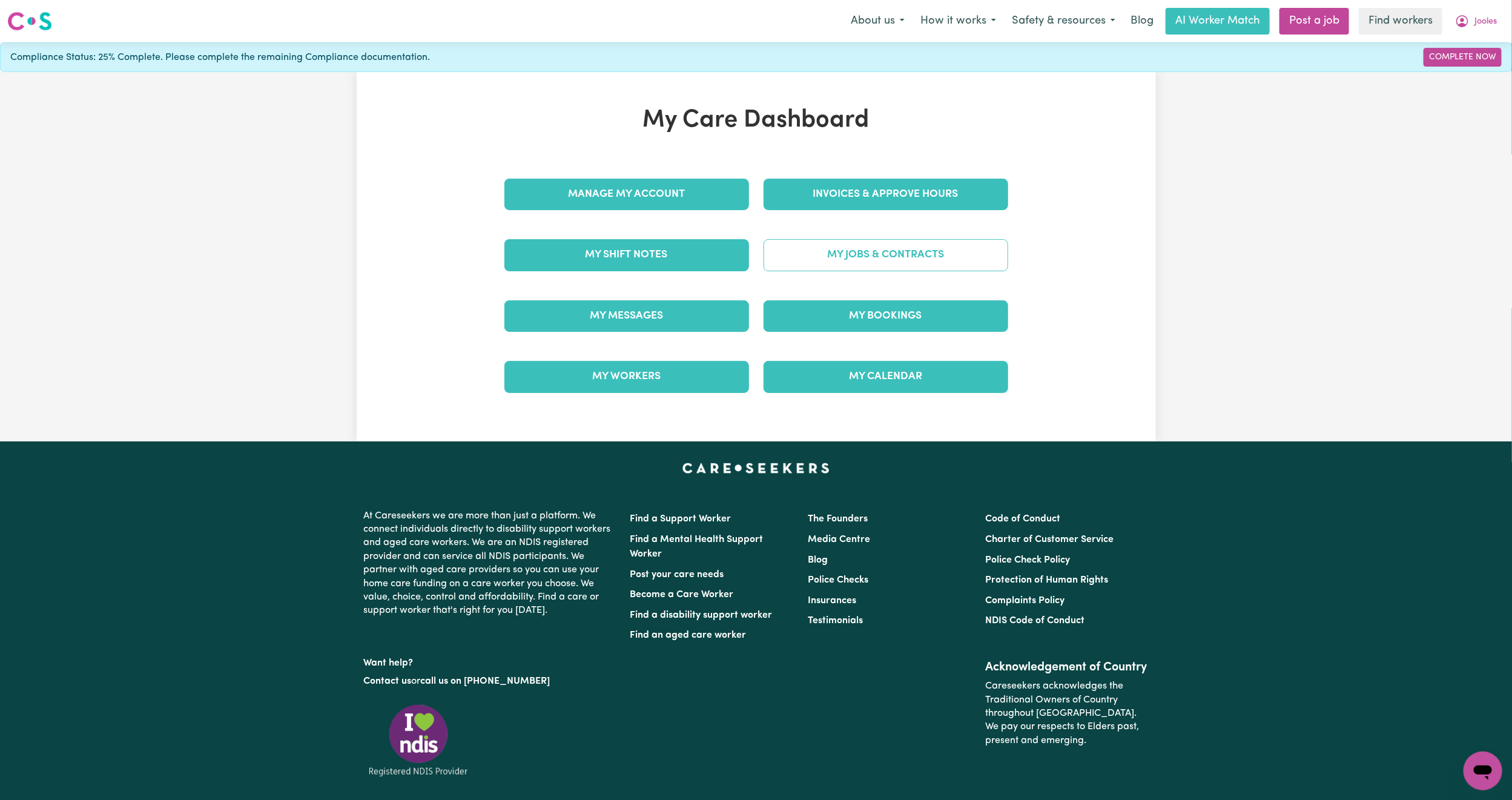
click at [876, 256] on link "My Jobs & Contracts" at bounding box center [885, 255] width 245 height 31
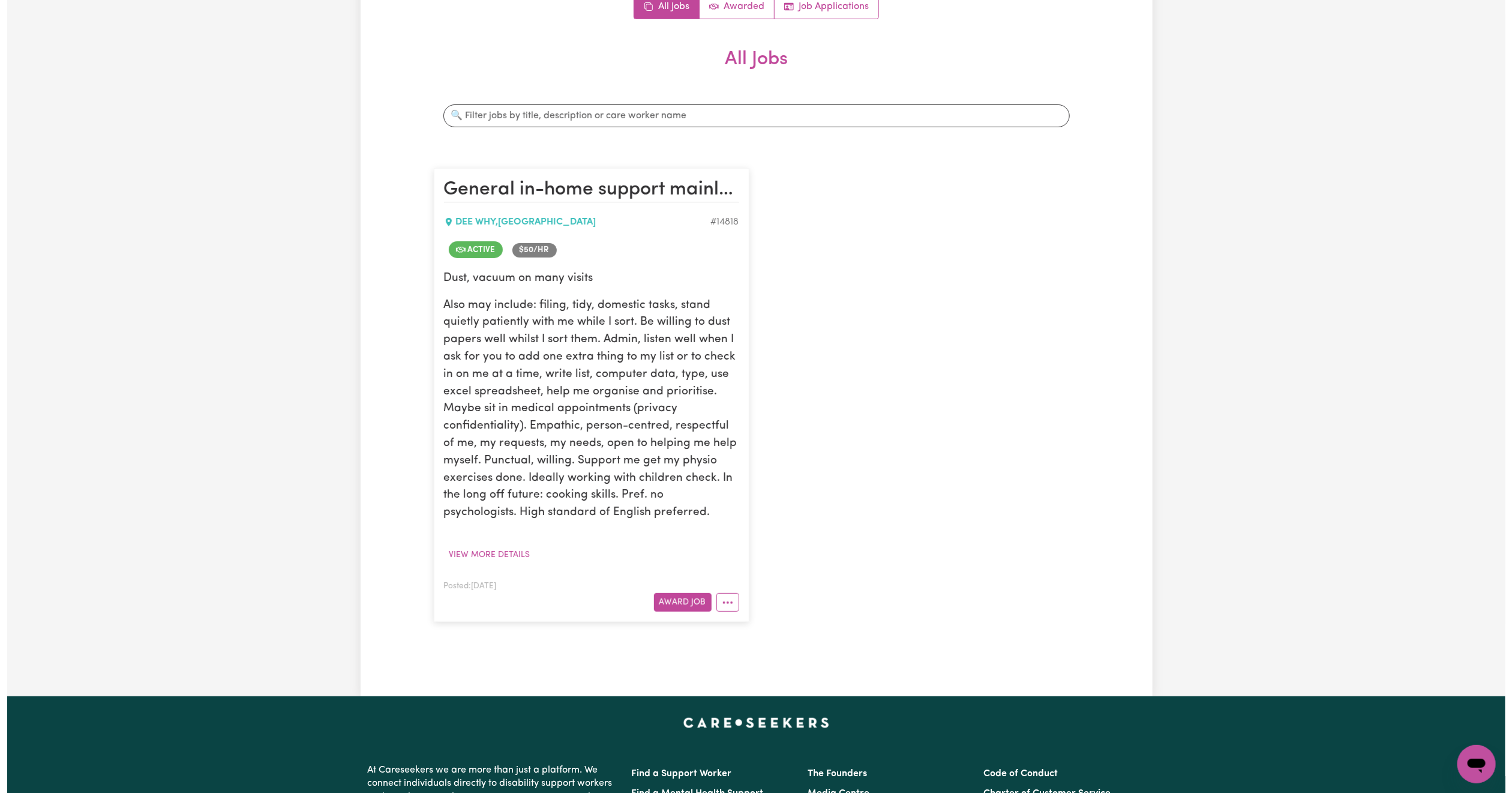
scroll to position [270, 0]
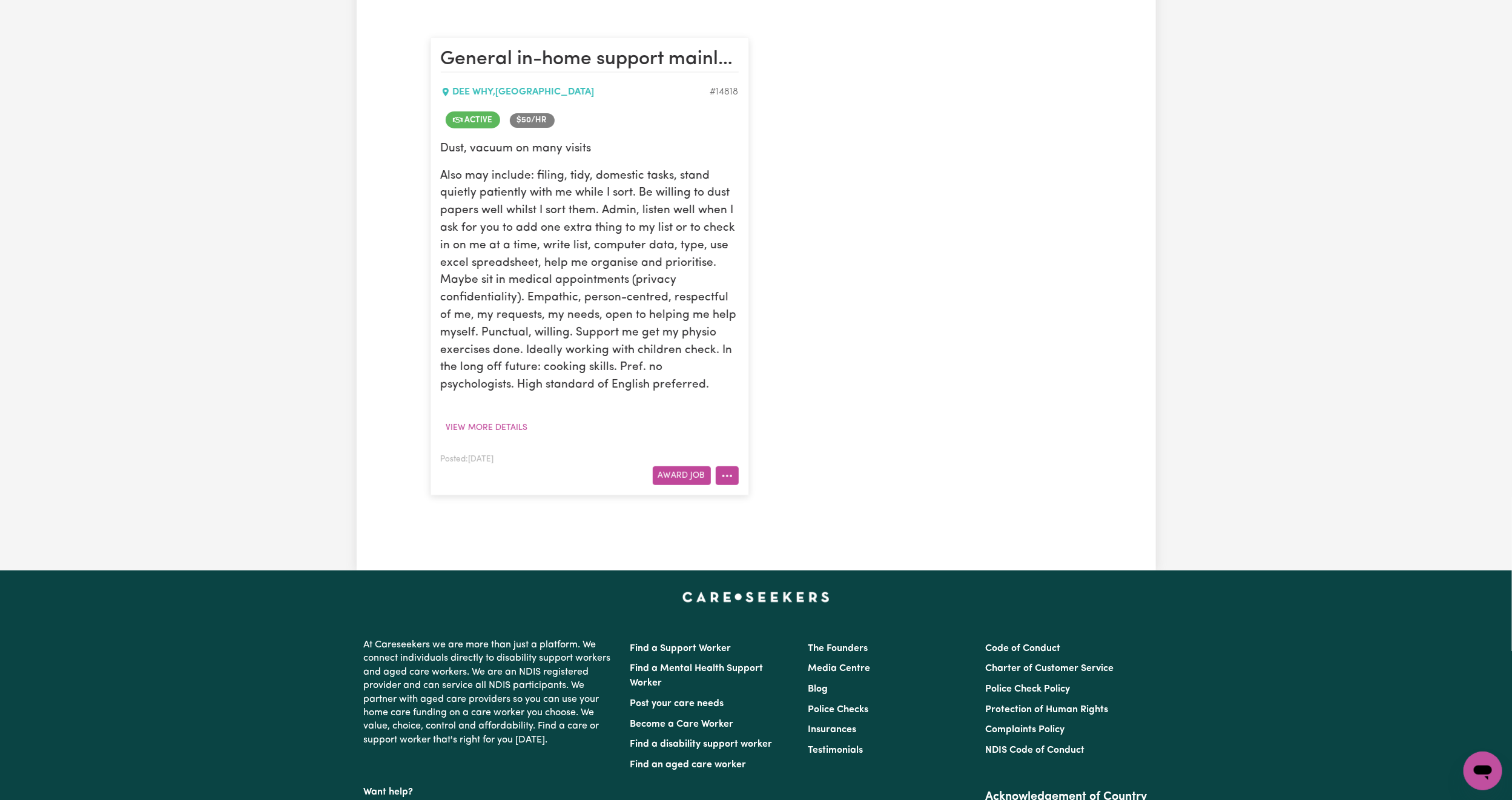
click at [726, 480] on icon "More options" at bounding box center [727, 476] width 12 height 12
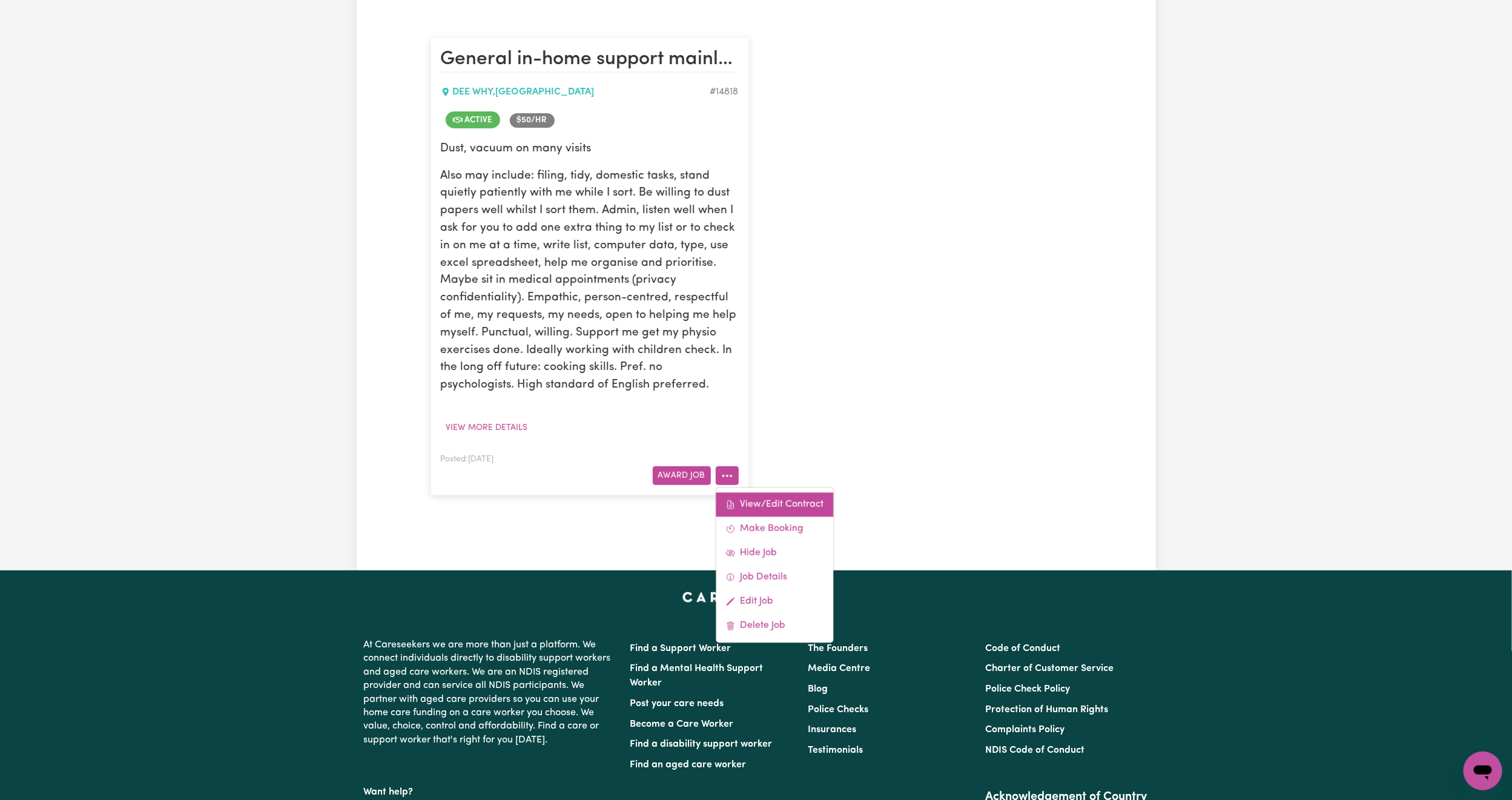
click at [738, 499] on link "View/Edit Contract" at bounding box center [774, 504] width 117 height 24
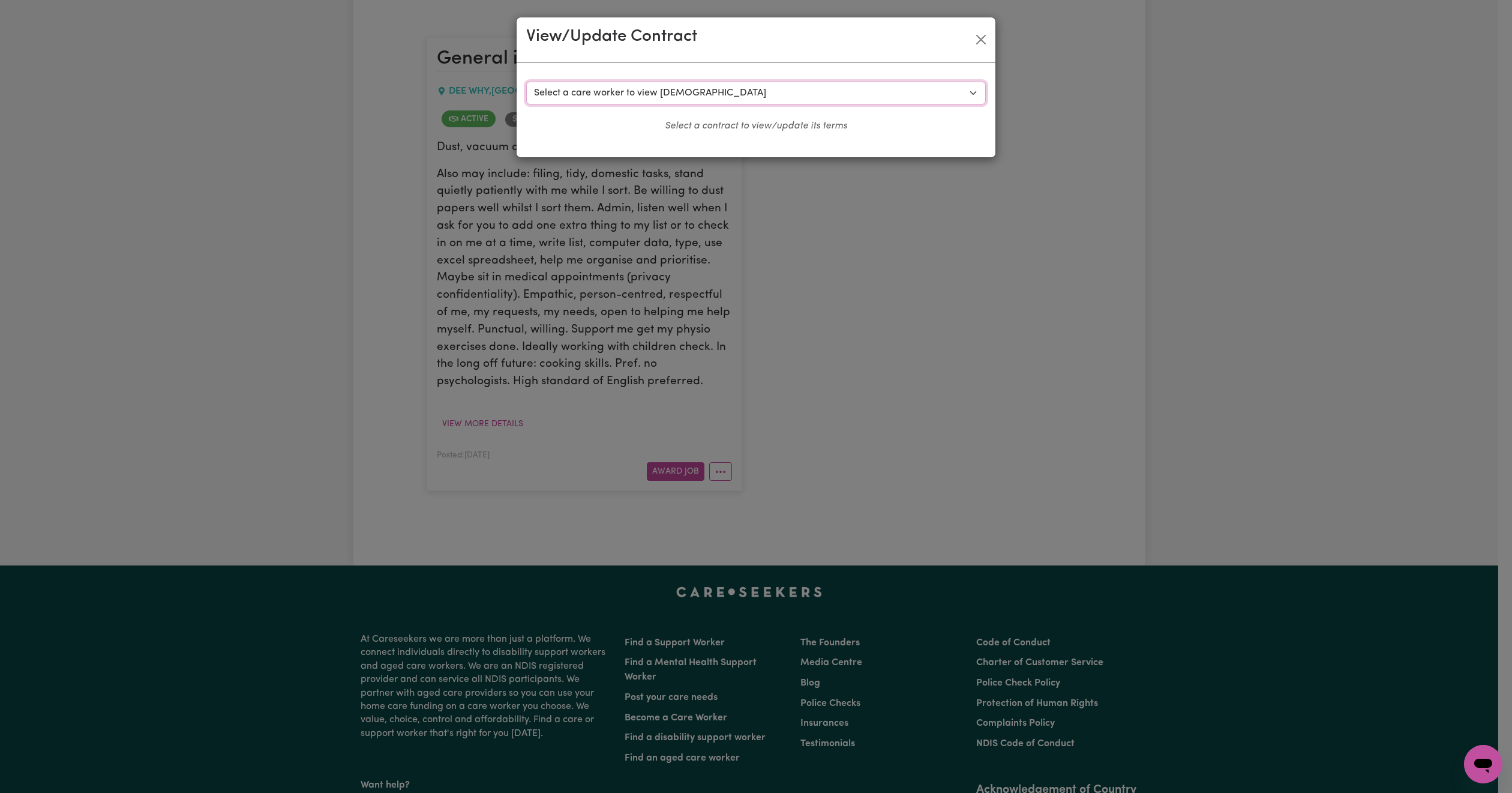
click at [733, 93] on select "Select a care worker to view [DEMOGRAPHIC_DATA] #10508 - [PERSON_NAME] (contrac…" at bounding box center [756, 94] width 460 height 23
select select "10141"
click at [527, 82] on select "Select a care worker to view [DEMOGRAPHIC_DATA] #10508 - [PERSON_NAME] (contrac…" at bounding box center [756, 94] width 460 height 23
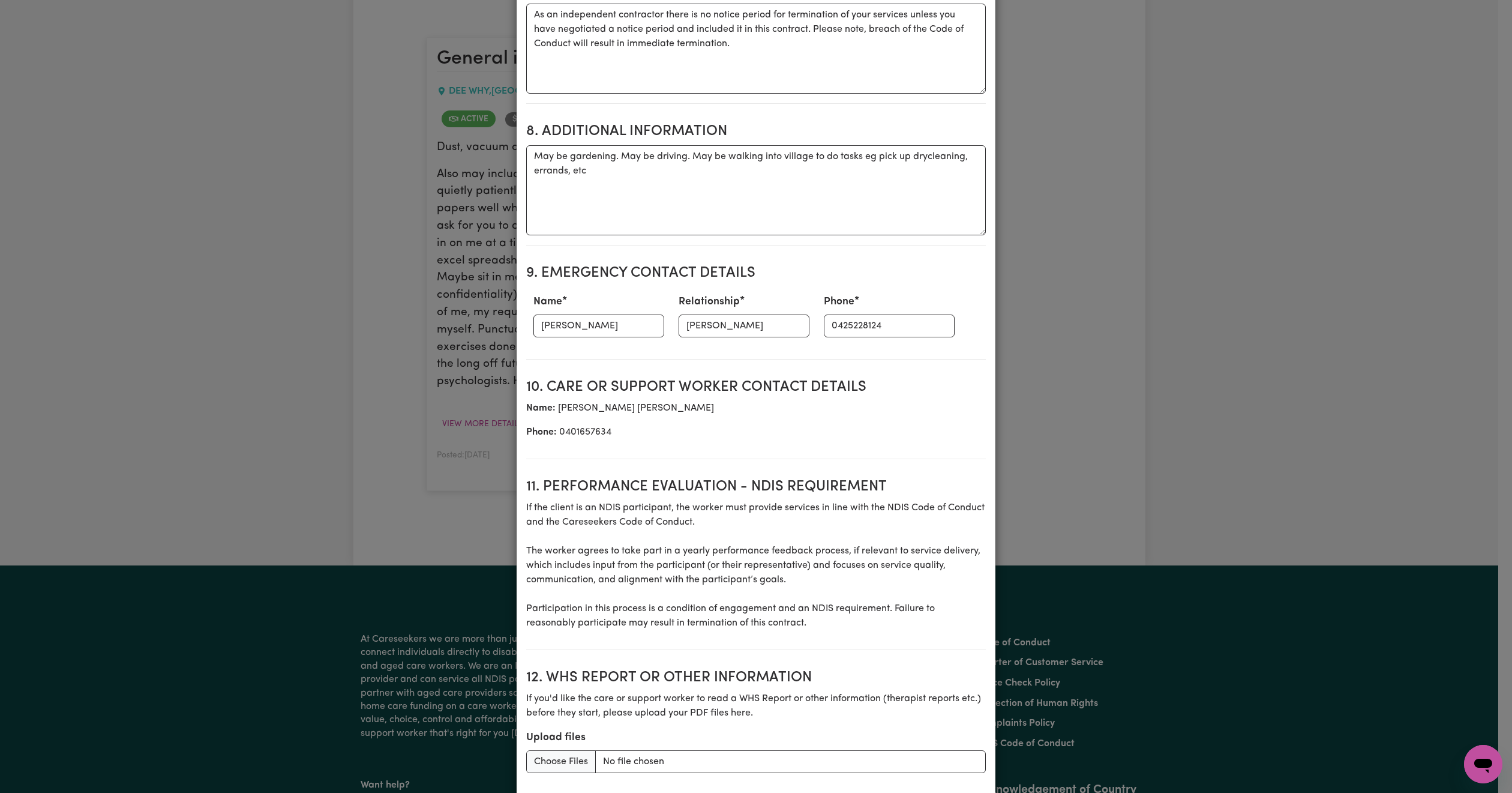
scroll to position [1338, 0]
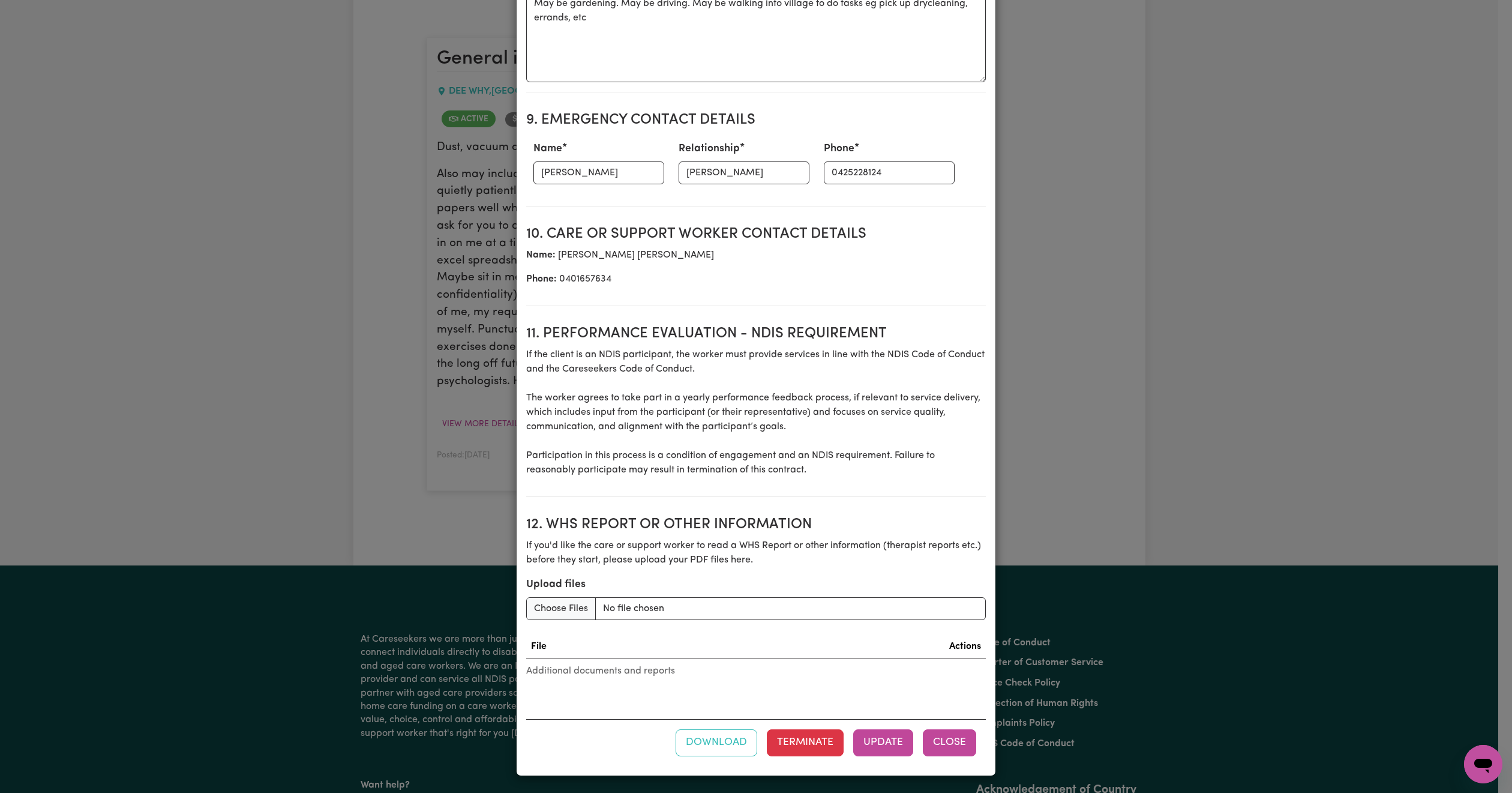
click at [964, 751] on button "Close" at bounding box center [949, 743] width 54 height 26
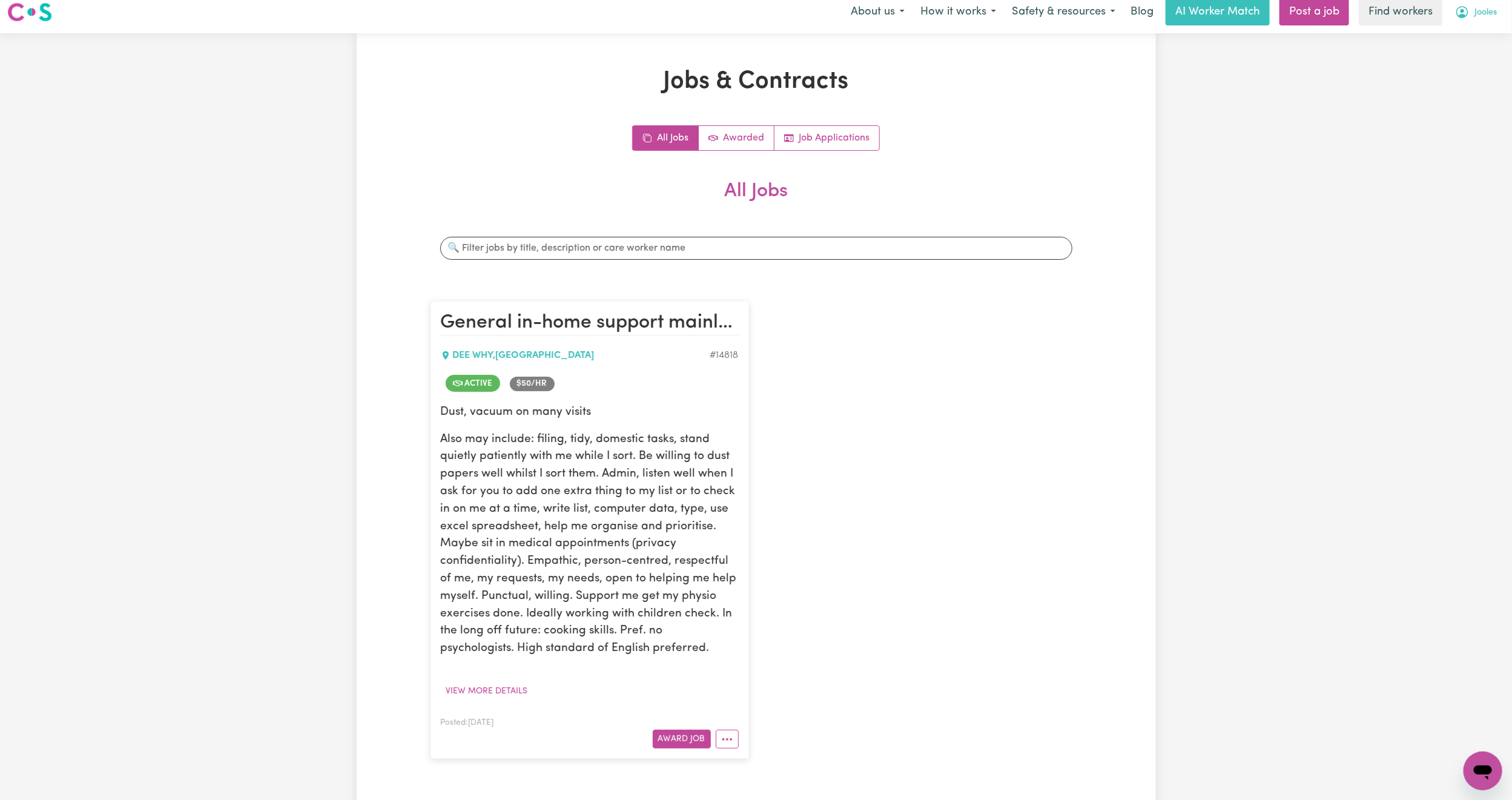
scroll to position [0, 0]
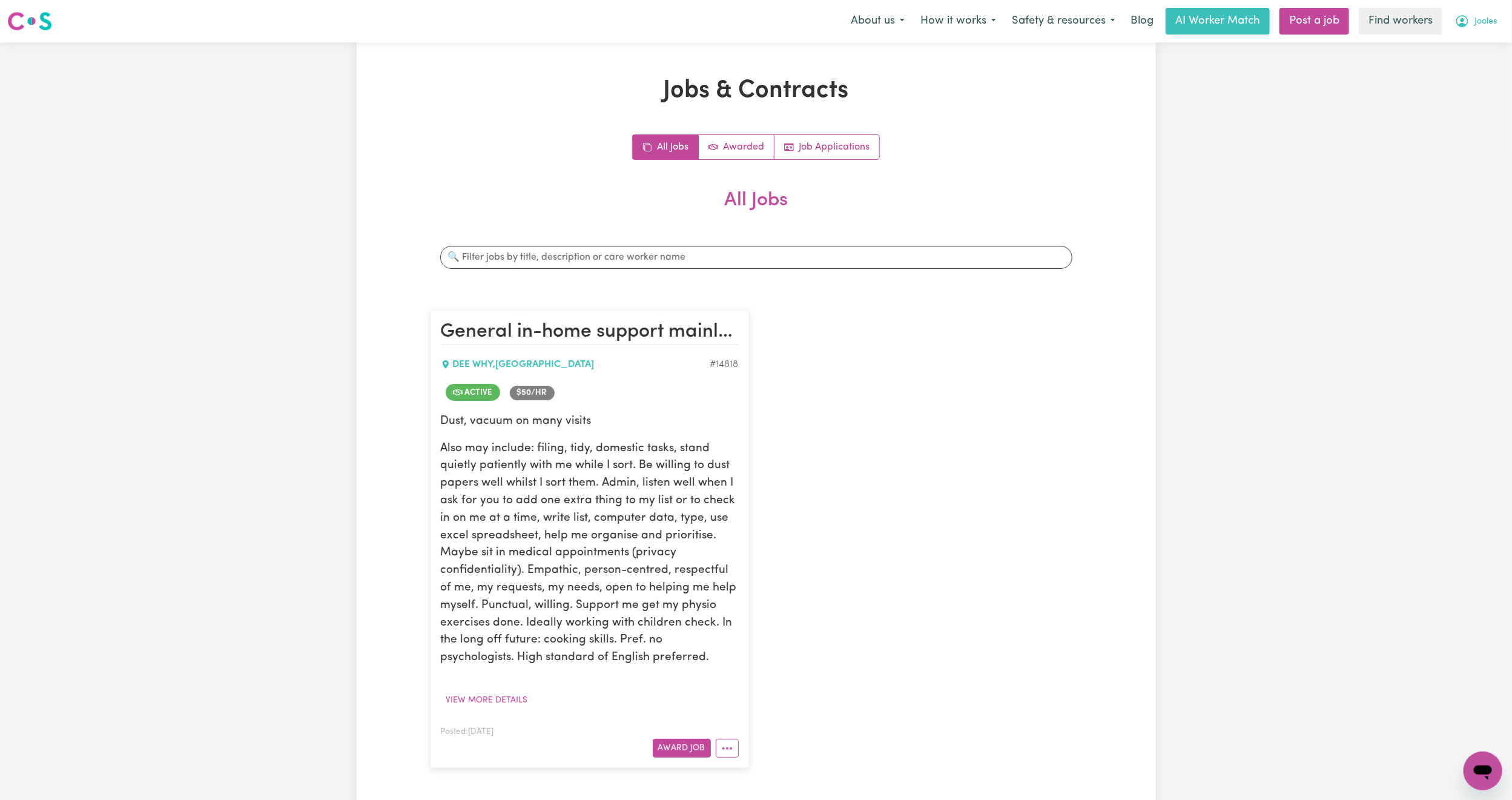
click at [1476, 20] on span "Jooles" at bounding box center [1484, 21] width 22 height 13
click at [1470, 36] on link "My Dashboard" at bounding box center [1455, 47] width 95 height 23
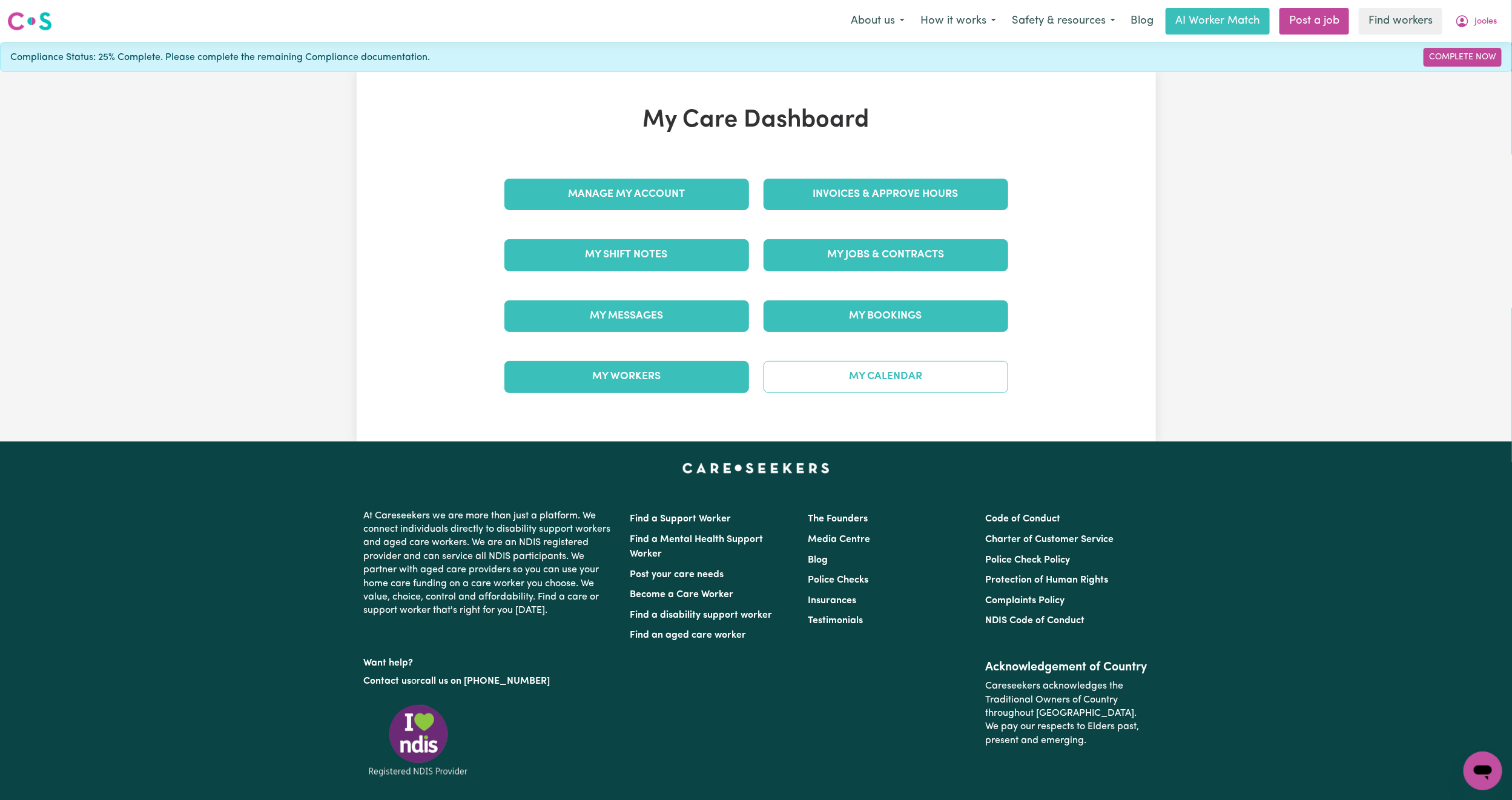
click at [861, 376] on link "My Calendar" at bounding box center [885, 376] width 245 height 31
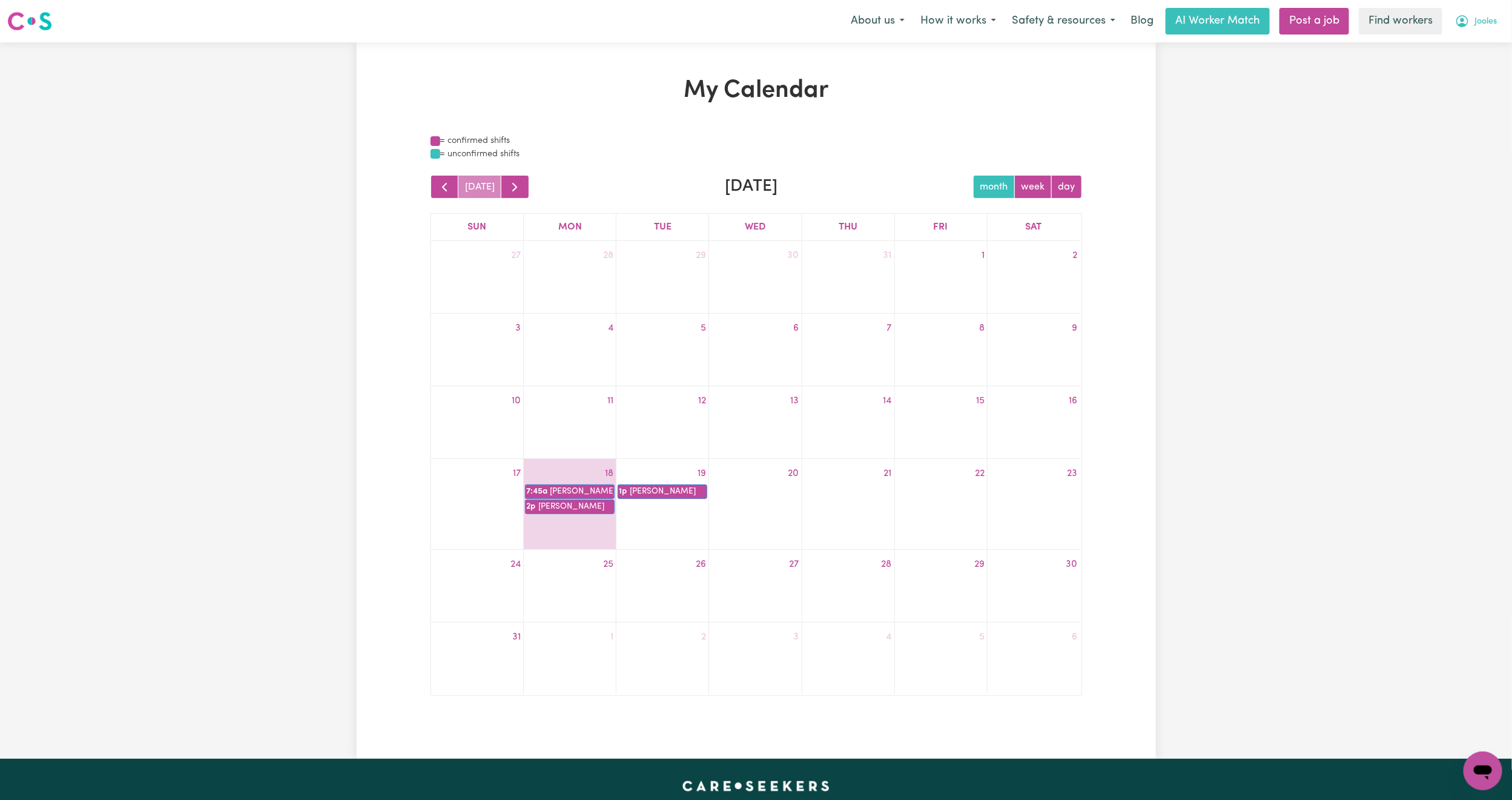
click at [1495, 17] on span "Jooles" at bounding box center [1484, 21] width 22 height 13
click at [1466, 55] on link "My Dashboard" at bounding box center [1455, 47] width 95 height 23
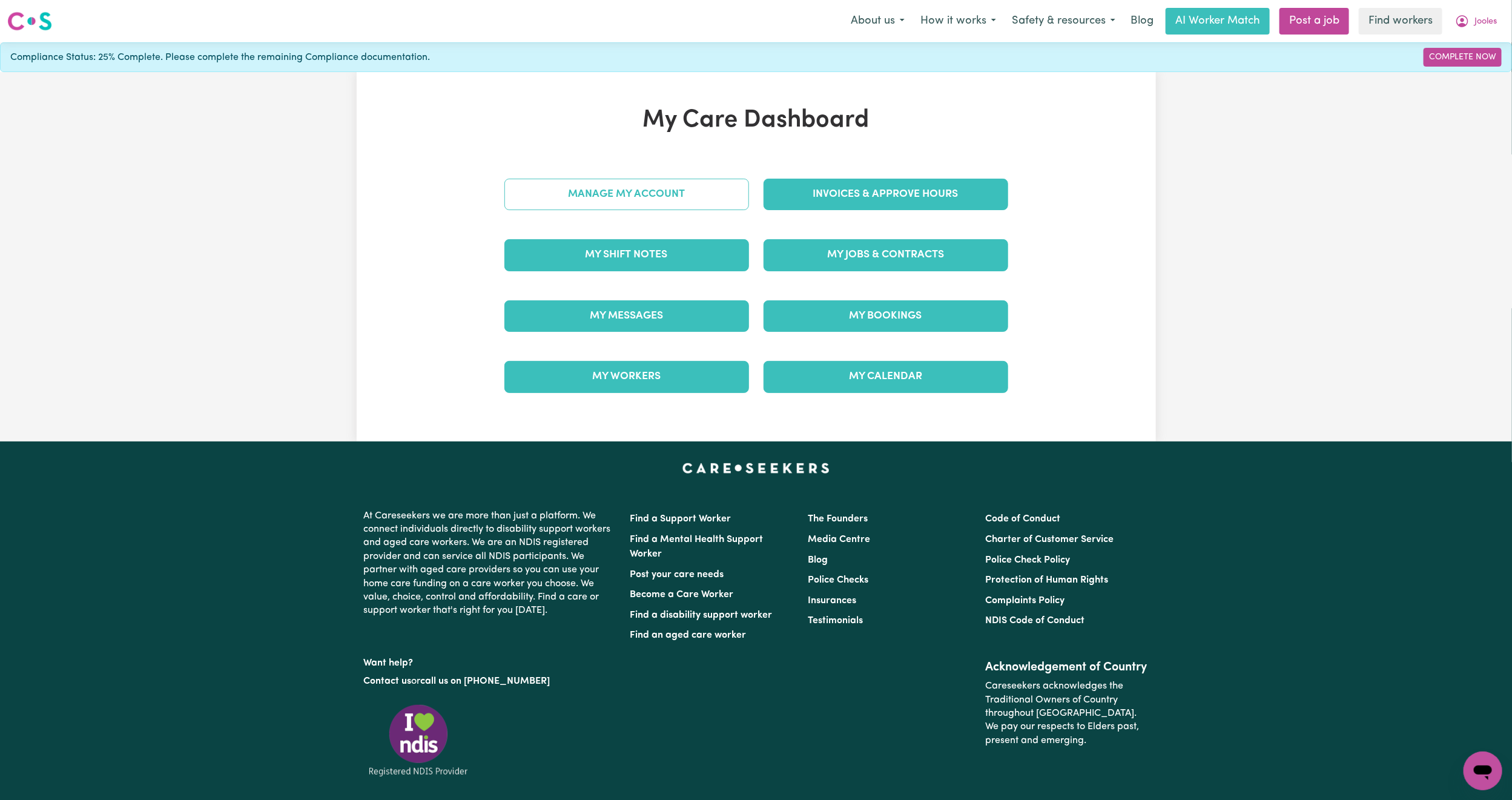
click at [620, 206] on link "Manage My Account" at bounding box center [627, 194] width 245 height 31
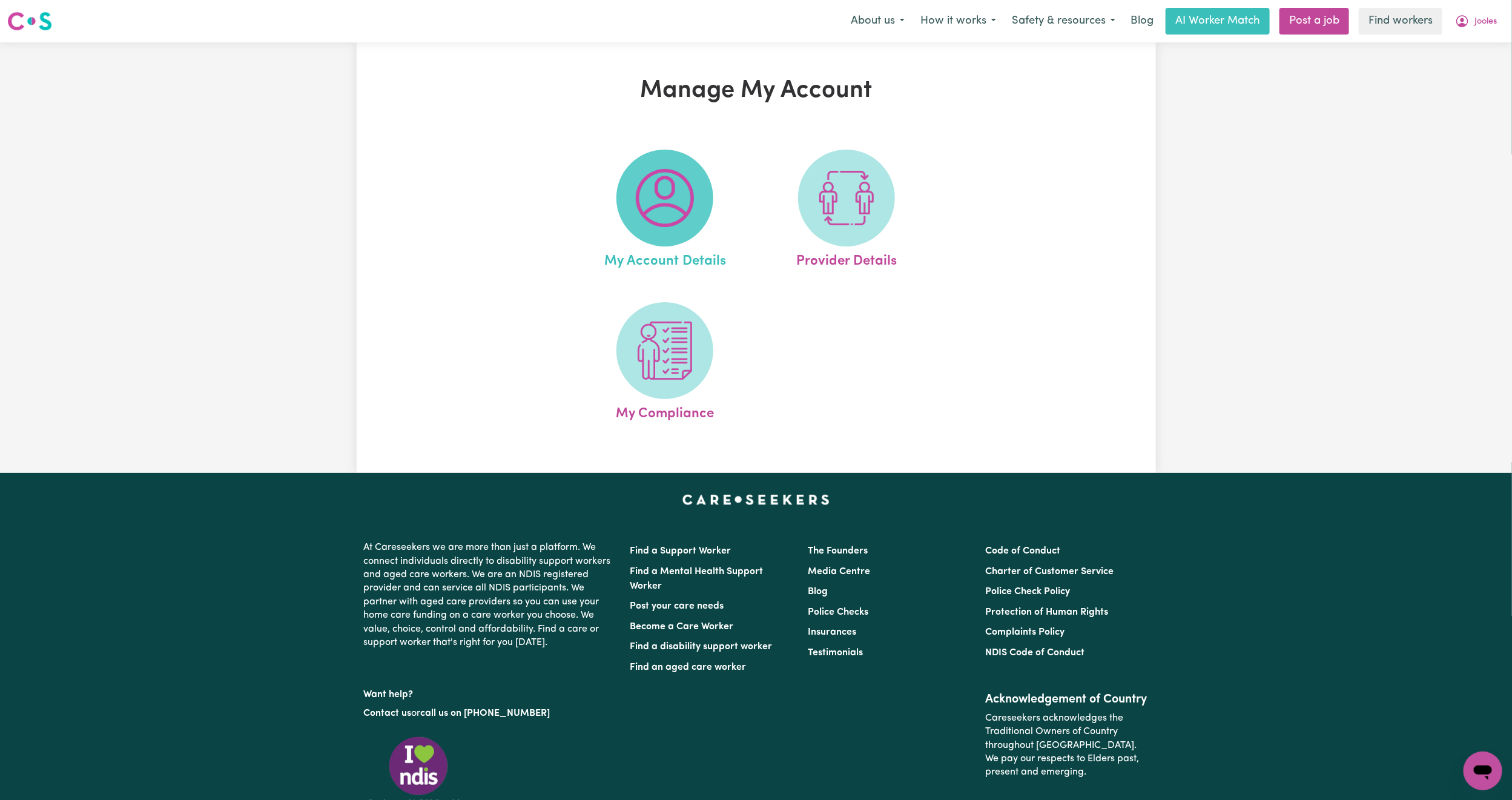
click at [682, 211] on img at bounding box center [664, 198] width 58 height 58
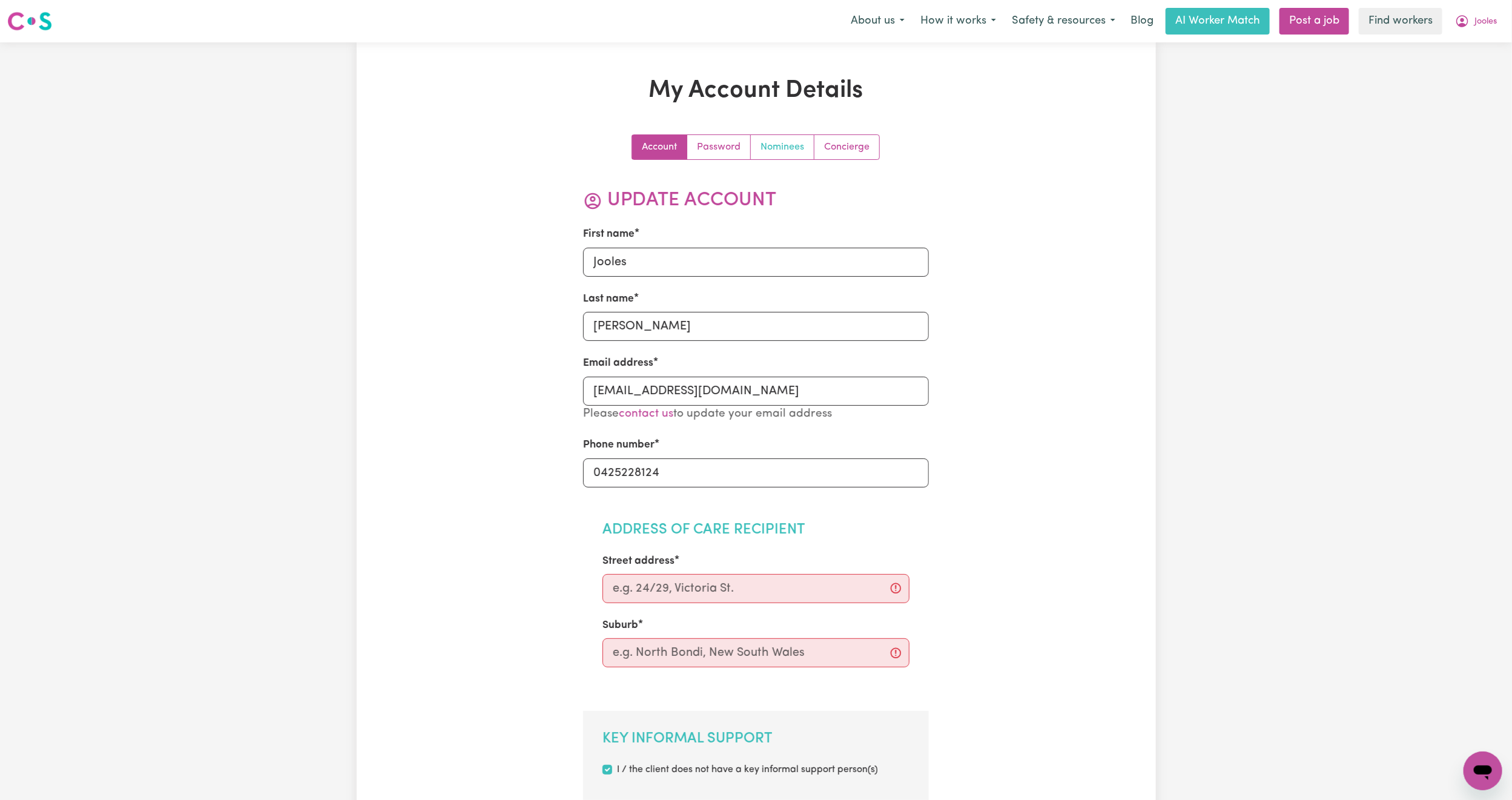
click at [781, 140] on link "Nominees" at bounding box center [782, 147] width 63 height 24
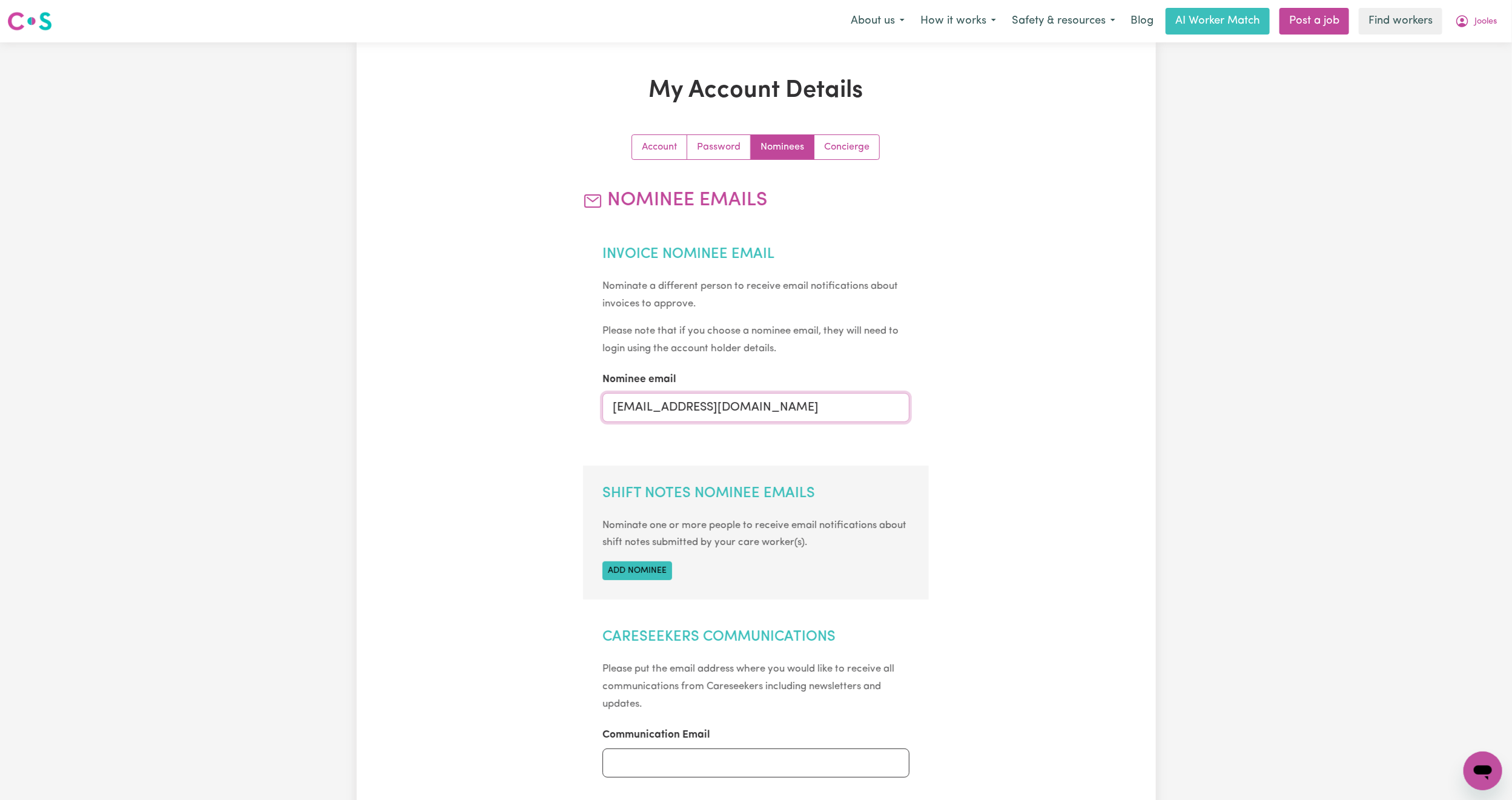
click at [764, 405] on input "[EMAIL_ADDRESS][DOMAIN_NAME]" at bounding box center [756, 407] width 307 height 29
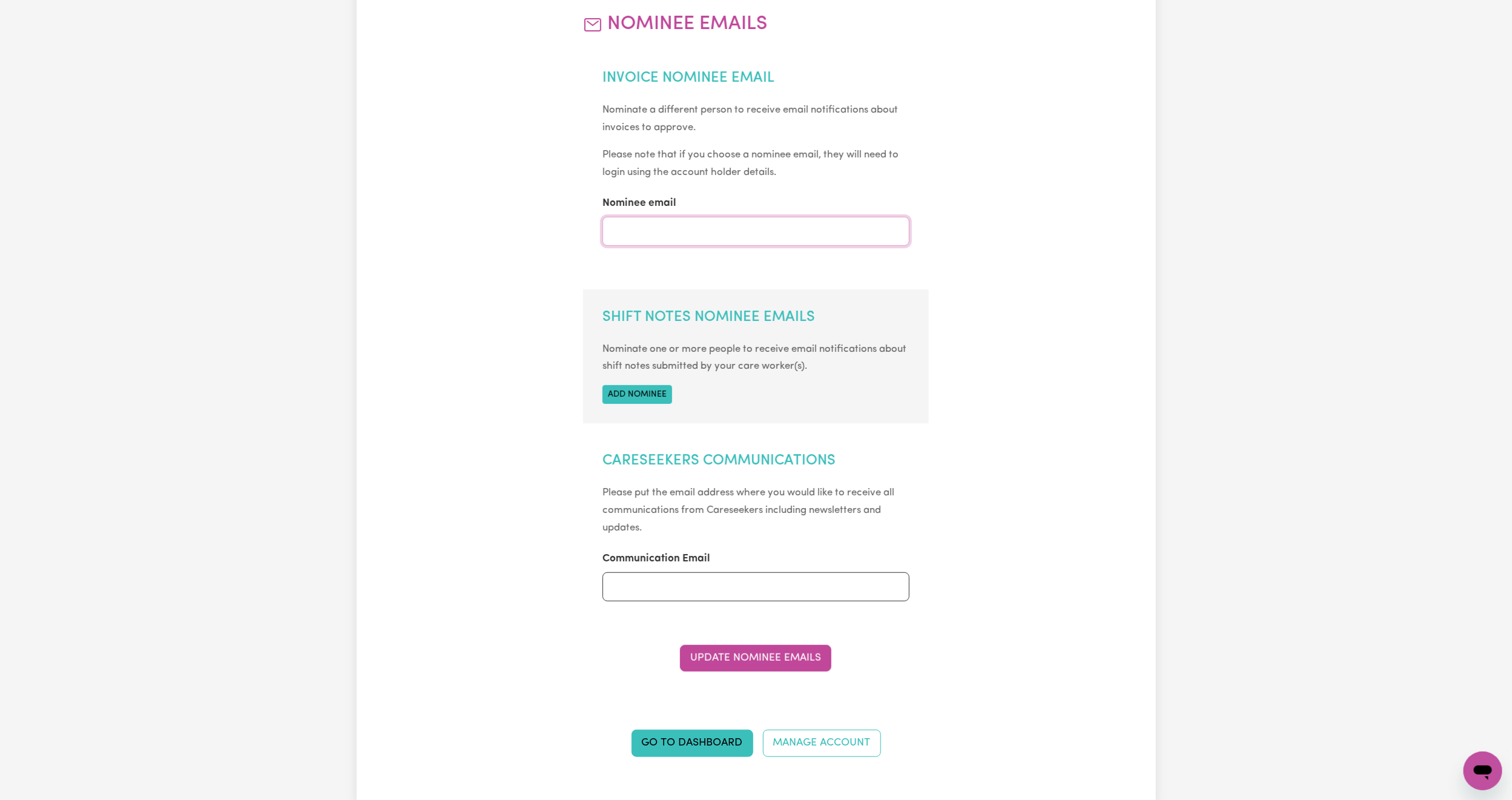
scroll to position [363, 0]
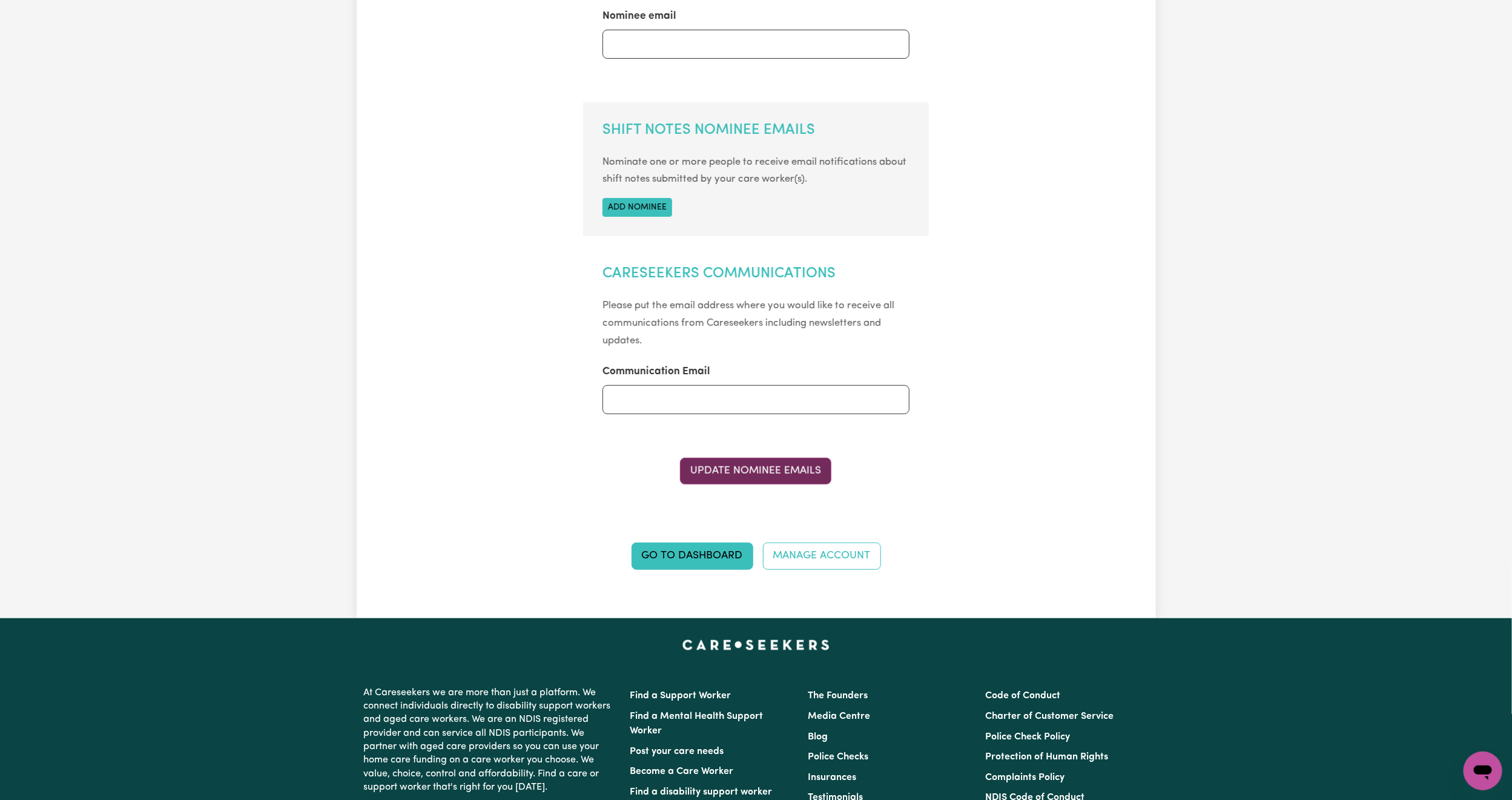
click at [740, 473] on button "Update Nominee Emails" at bounding box center [756, 471] width 151 height 27
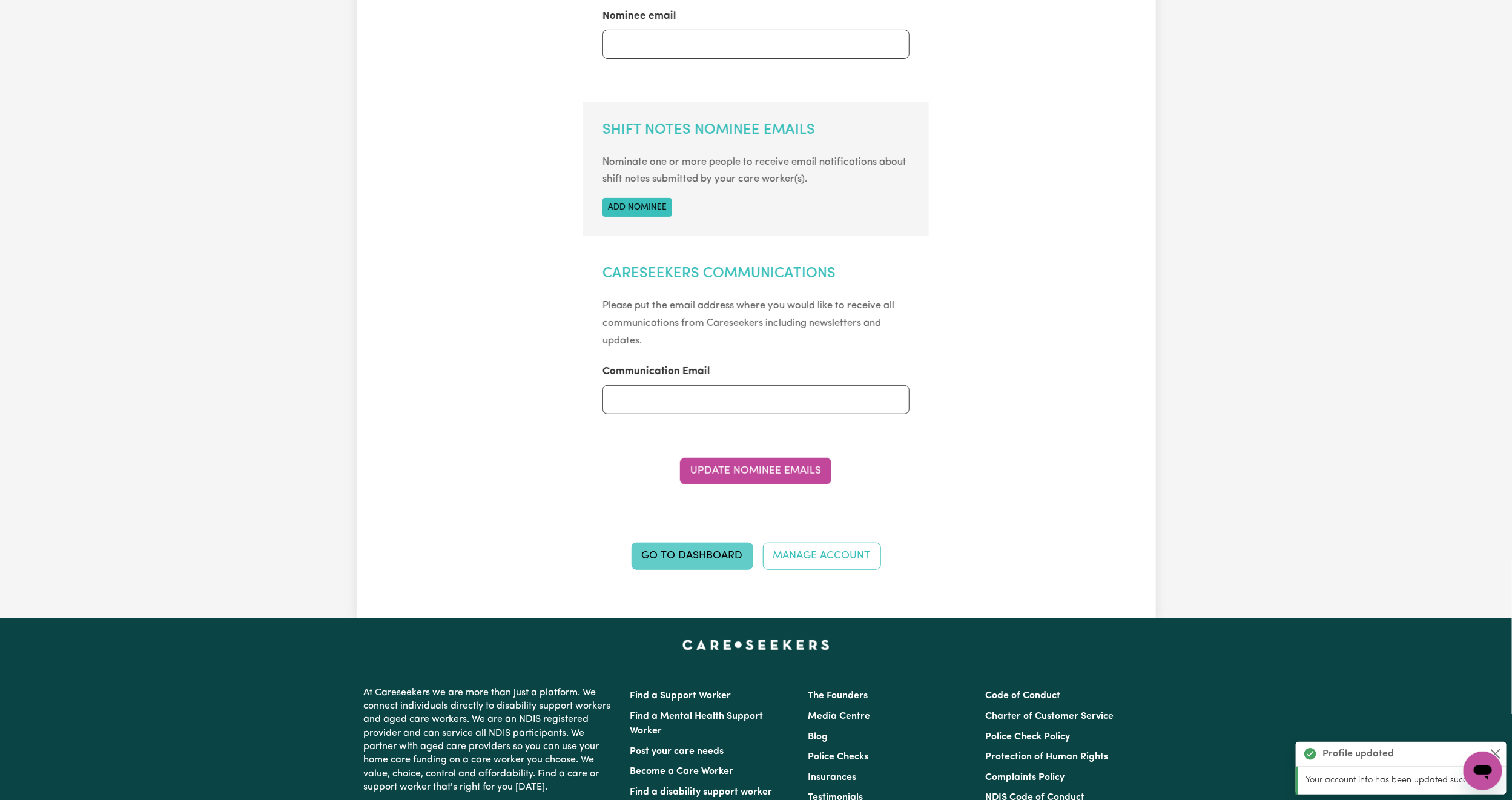
click at [706, 558] on link "Go to Dashboard" at bounding box center [692, 556] width 122 height 27
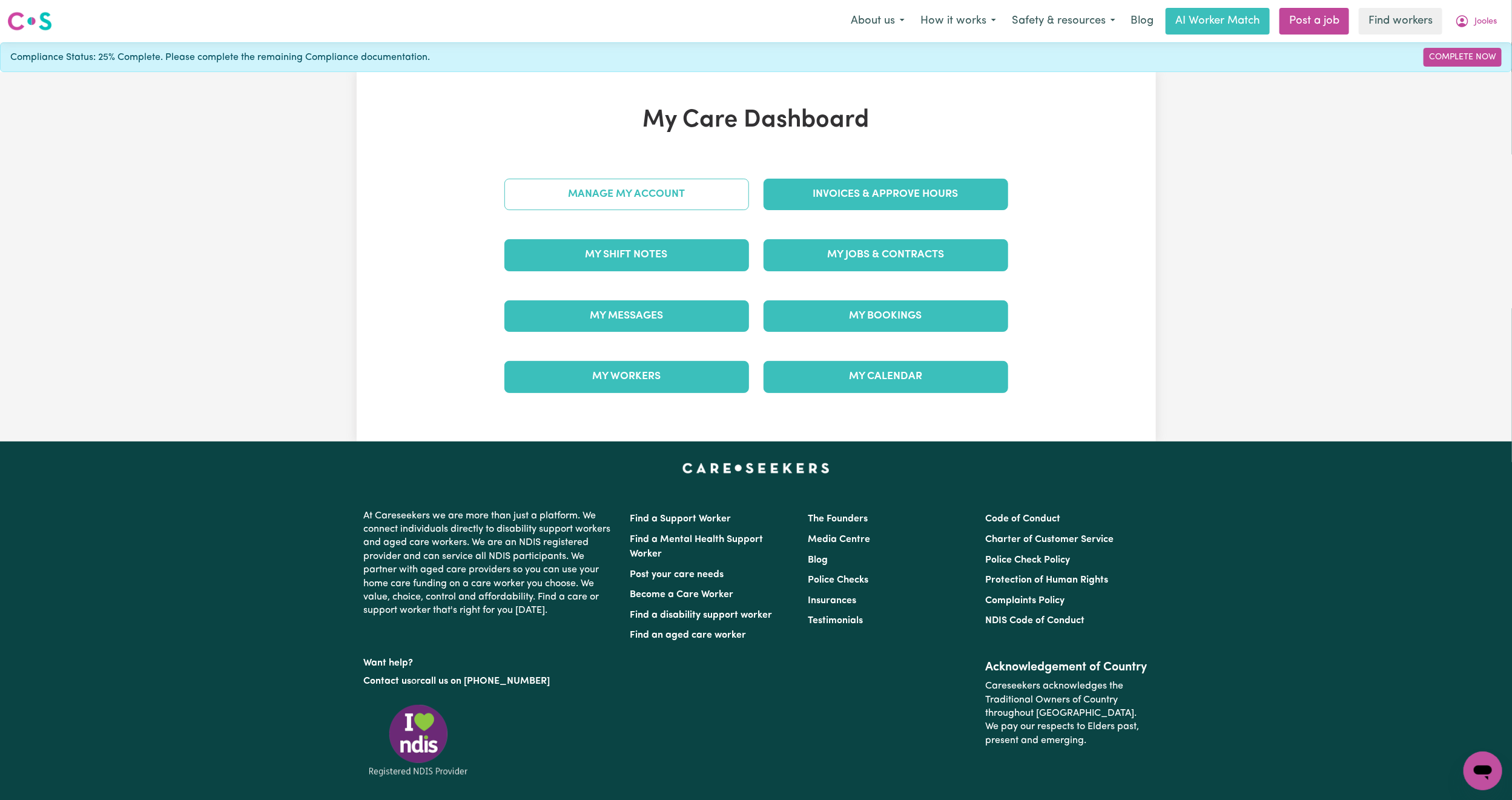
click at [673, 189] on link "Manage My Account" at bounding box center [627, 194] width 245 height 31
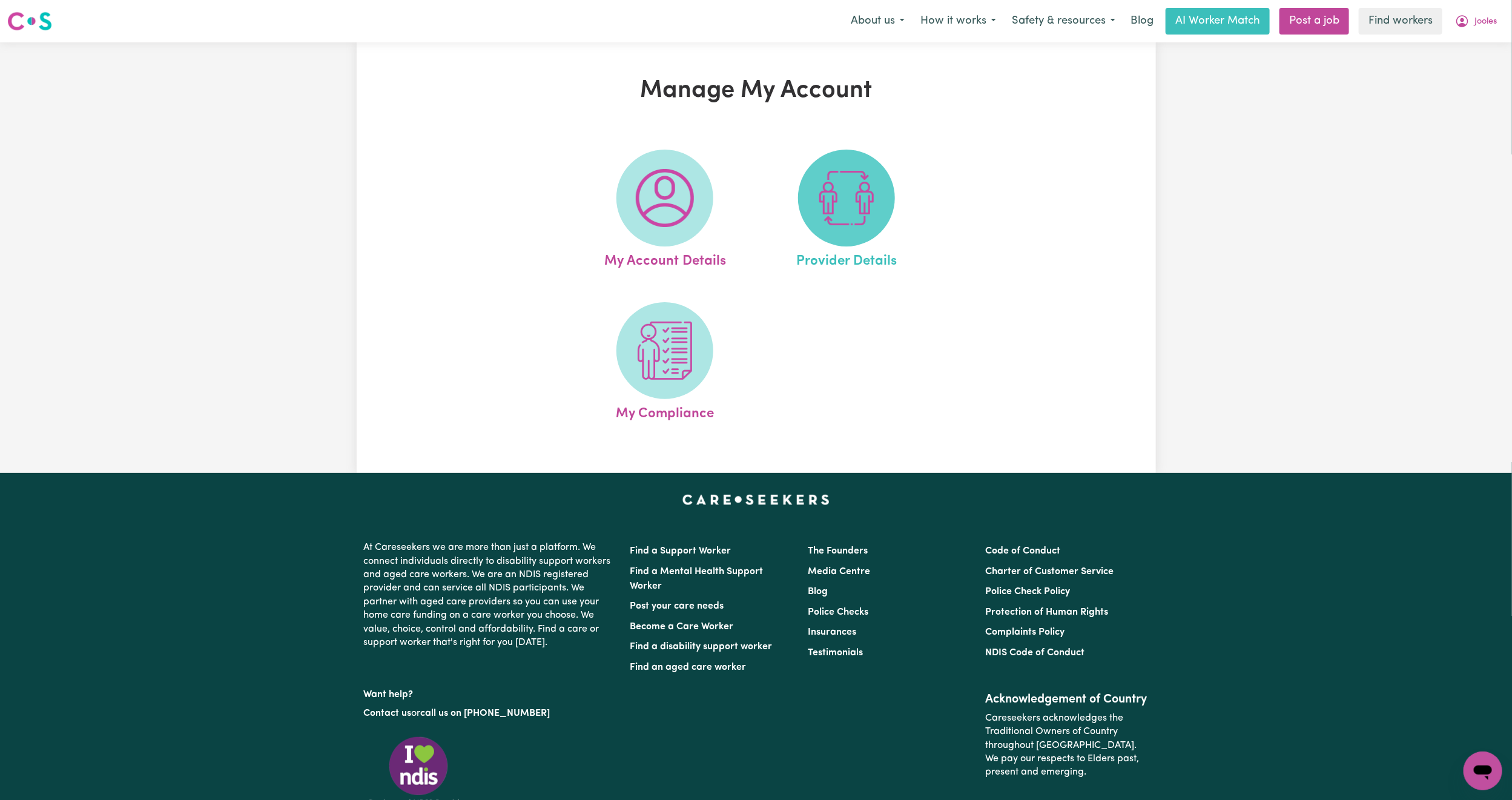
click at [848, 214] on img at bounding box center [845, 198] width 58 height 58
select select "PRIVATELY"
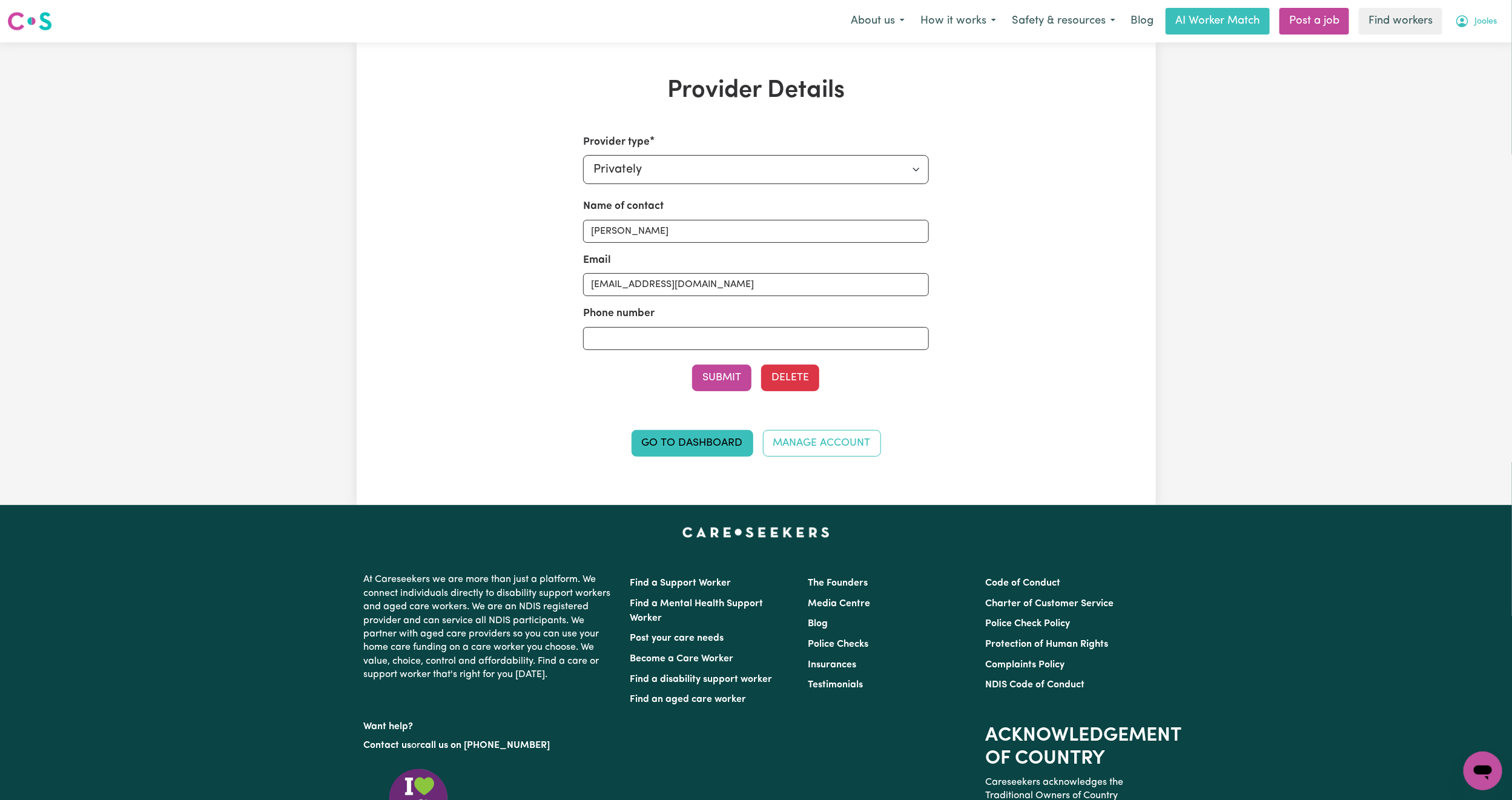
click at [1486, 21] on span "Jooles" at bounding box center [1484, 21] width 22 height 13
click at [1468, 68] on link "Logout" at bounding box center [1455, 69] width 95 height 23
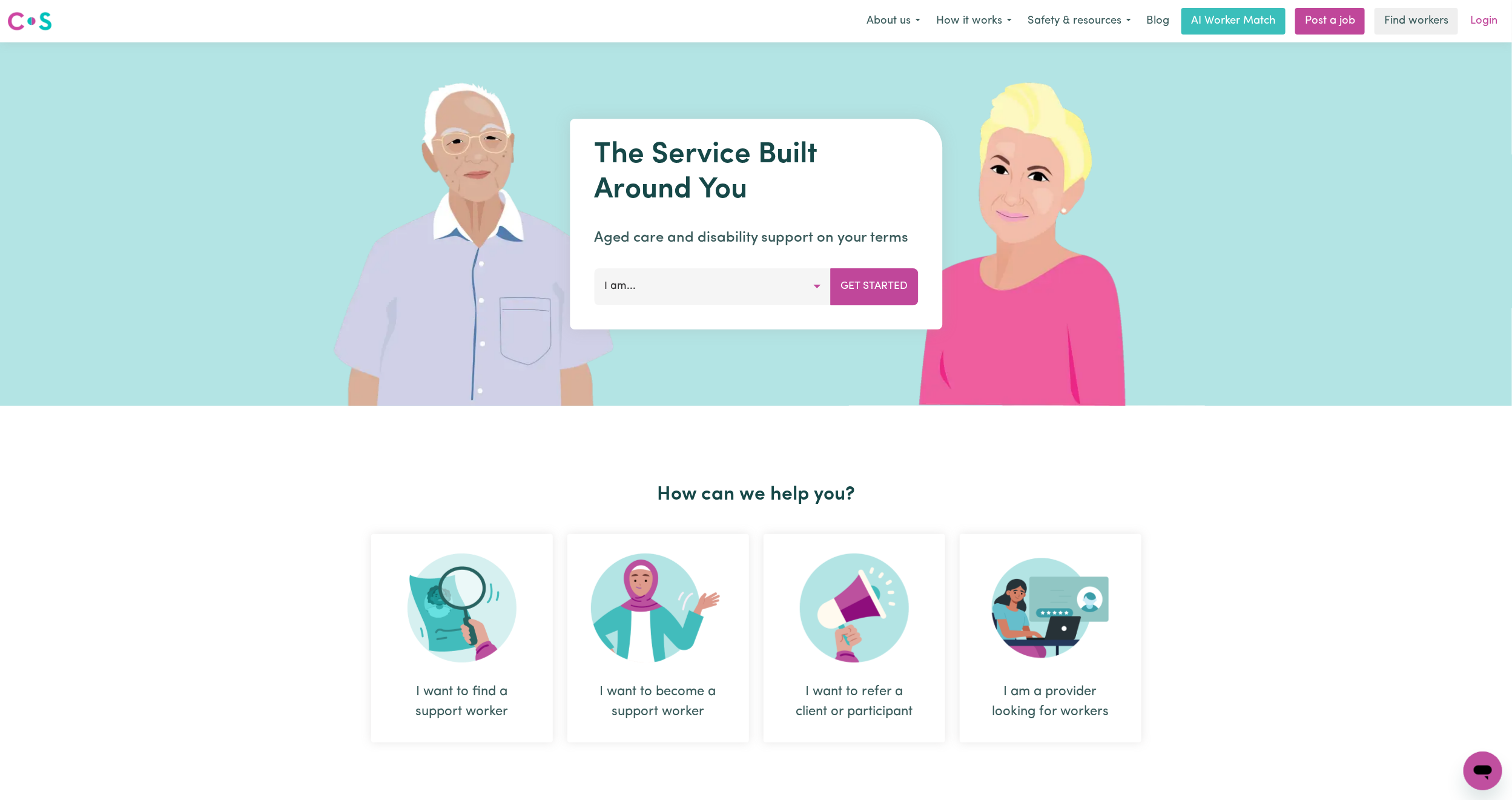
click at [1474, 20] on link "Login" at bounding box center [1484, 21] width 42 height 27
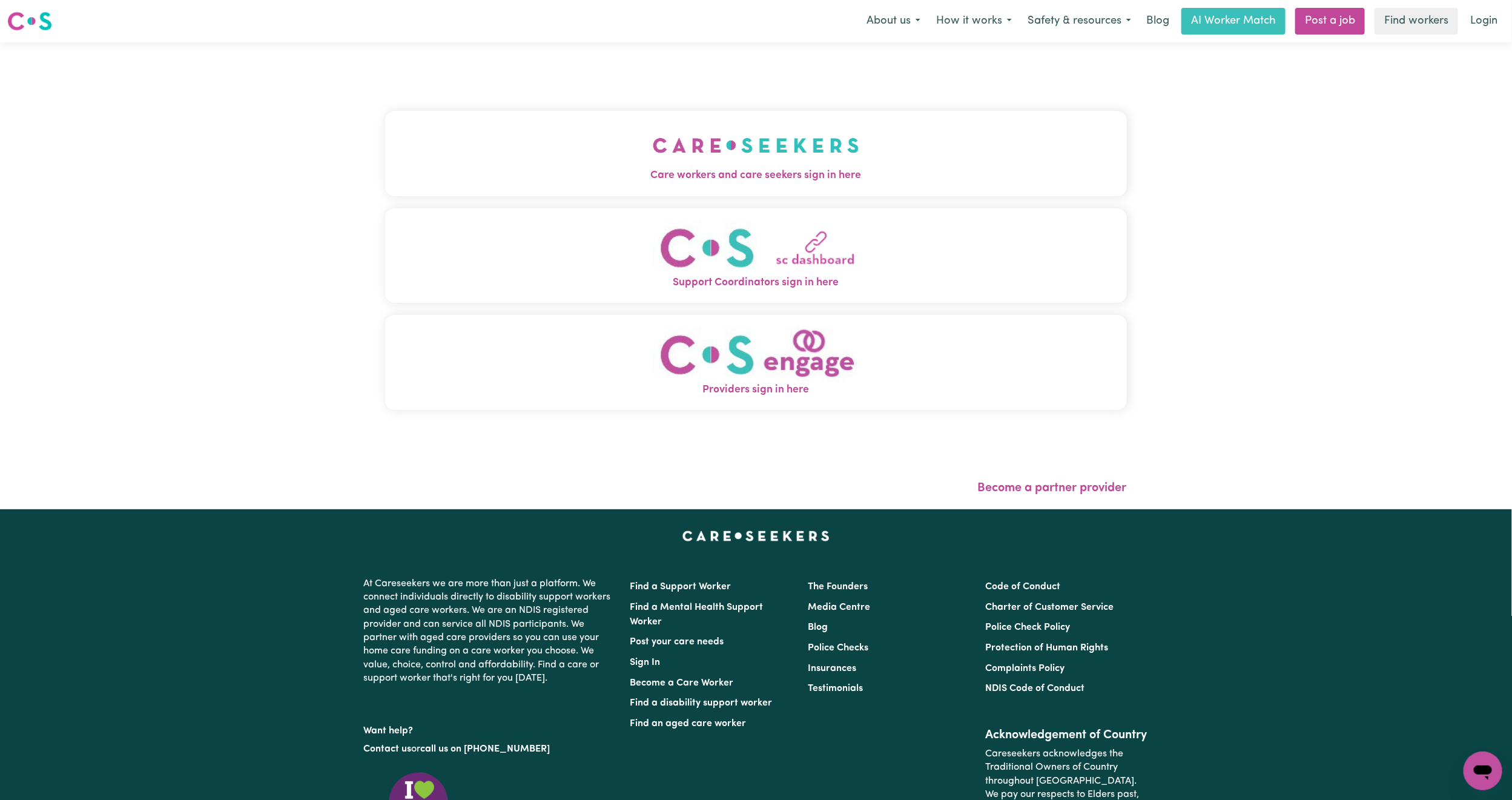
click at [686, 133] on button "Care workers and care seekers sign in here" at bounding box center [756, 152] width 741 height 85
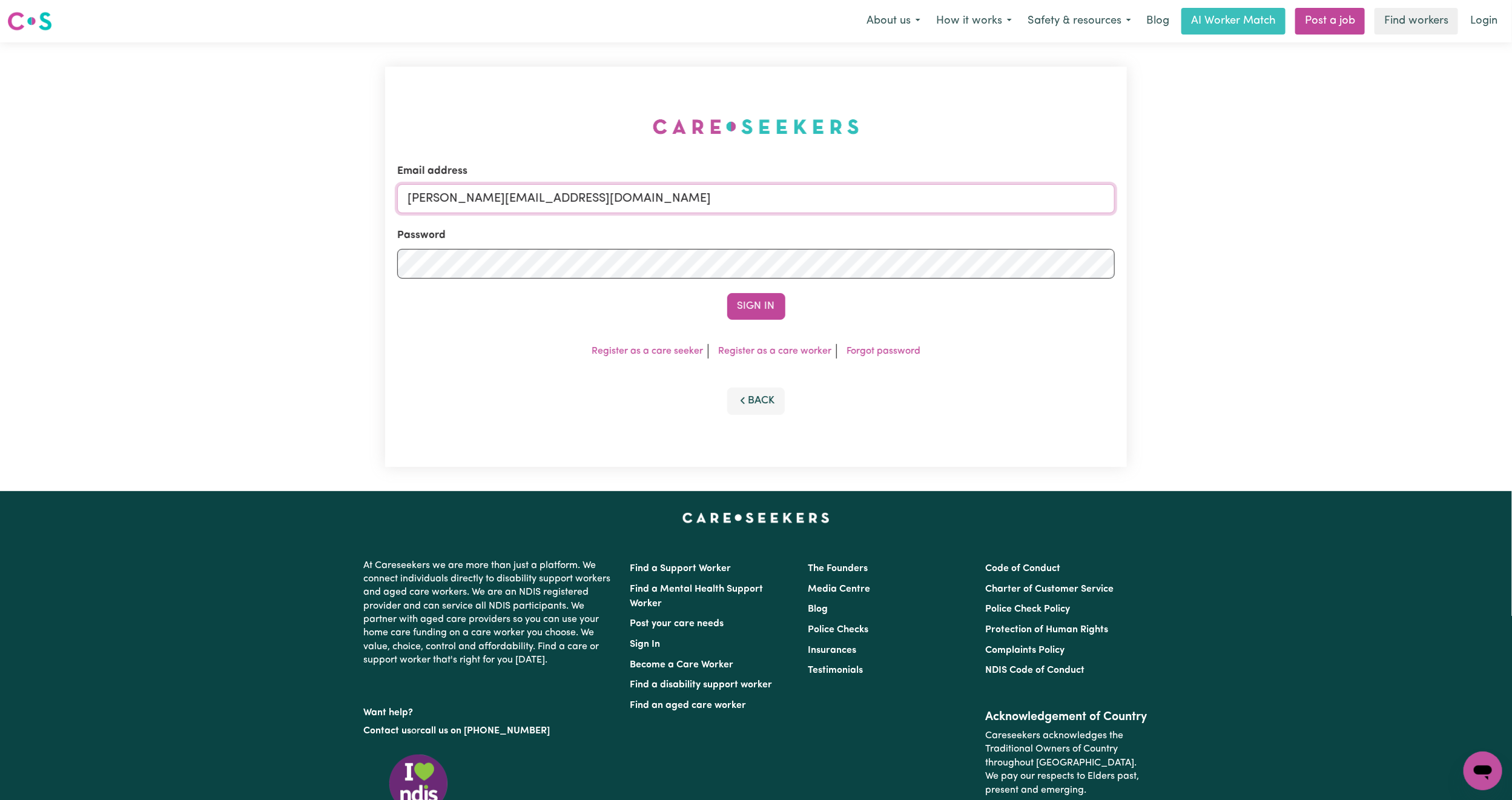
click at [505, 184] on input "[PERSON_NAME][EMAIL_ADDRESS][DOMAIN_NAME]" at bounding box center [756, 198] width 717 height 29
drag, startPoint x: 469, startPoint y: 198, endPoint x: 768, endPoint y: 243, distance: 302.4
click at [772, 240] on form "Email address [EMAIL_ADDRESS][PERSON_NAME][DOMAIN_NAME] Password Sign In" at bounding box center [756, 242] width 717 height 157
type input "superuser~[EMAIL_ADDRESS][DOMAIN_NAME]"
click at [741, 300] on button "Sign In" at bounding box center [756, 306] width 58 height 27
